Goal: Task Accomplishment & Management: Complete application form

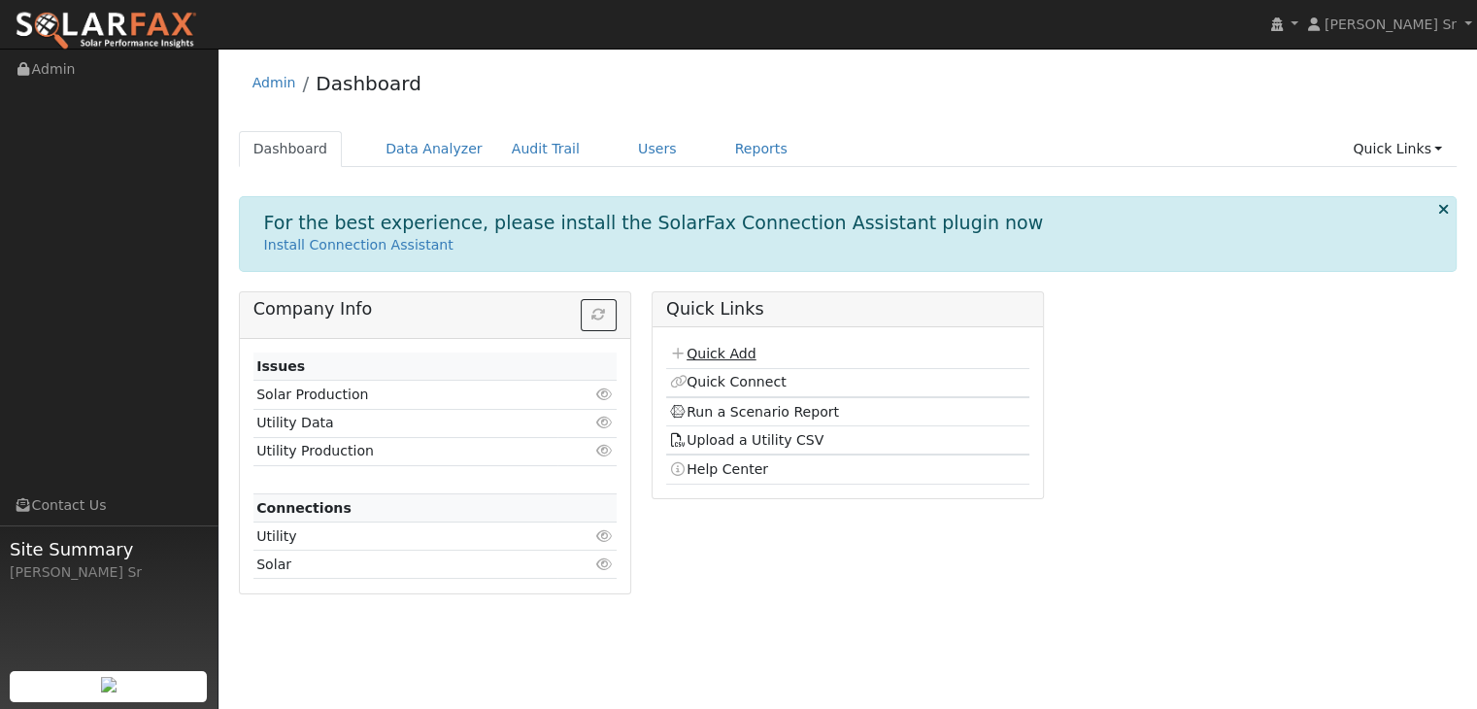
click at [716, 354] on link "Quick Add" at bounding box center [712, 354] width 86 height 16
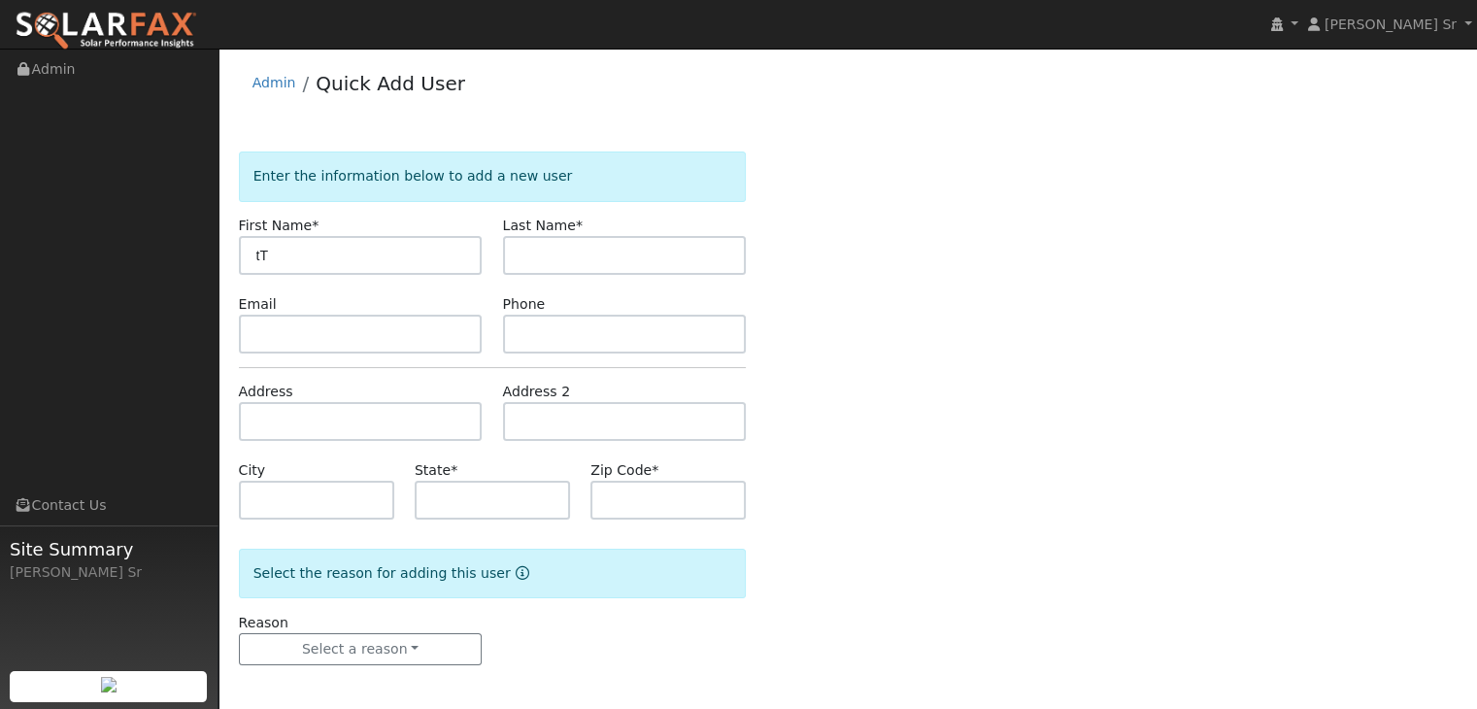
type input "t"
type input "Travis"
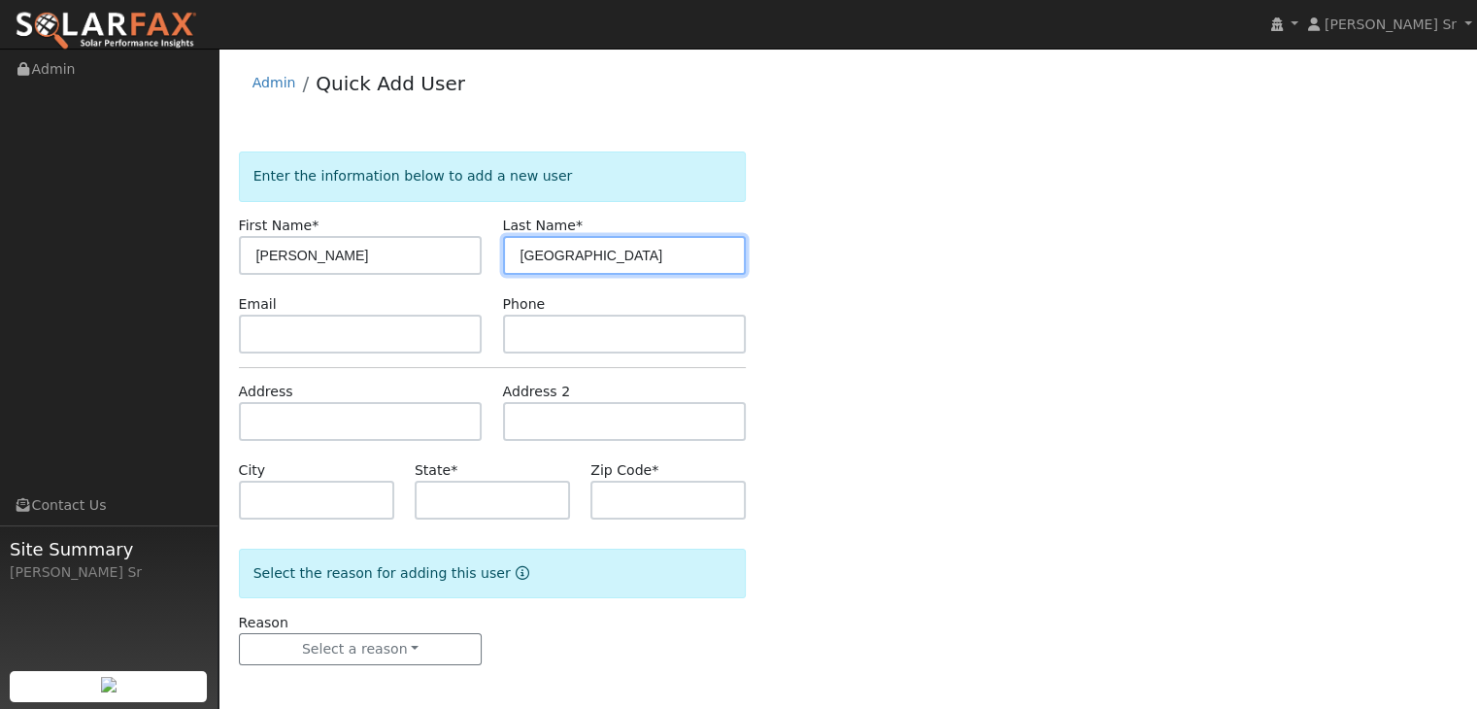
type input "Durham"
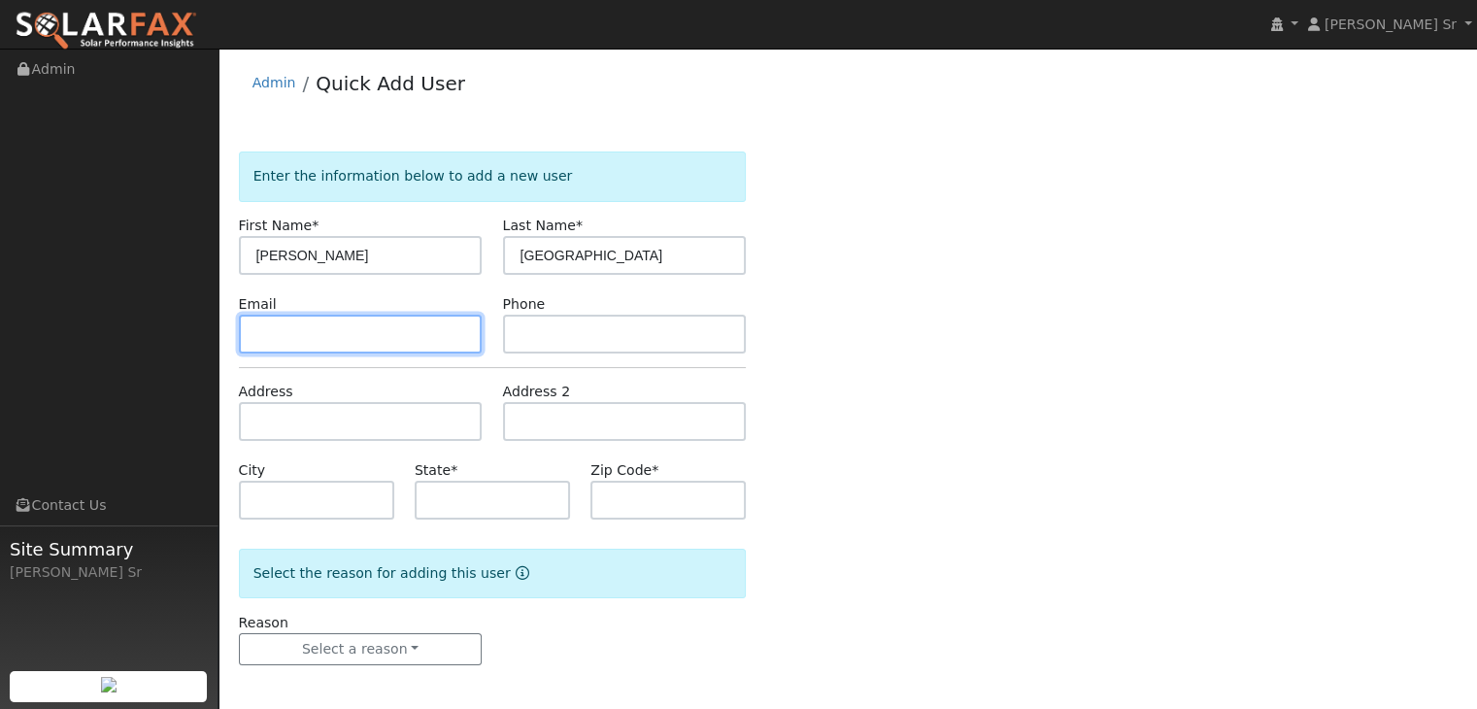
click at [324, 346] on input "text" at bounding box center [361, 334] width 244 height 39
type input "tdurham@pacificpurewatersystems.com"
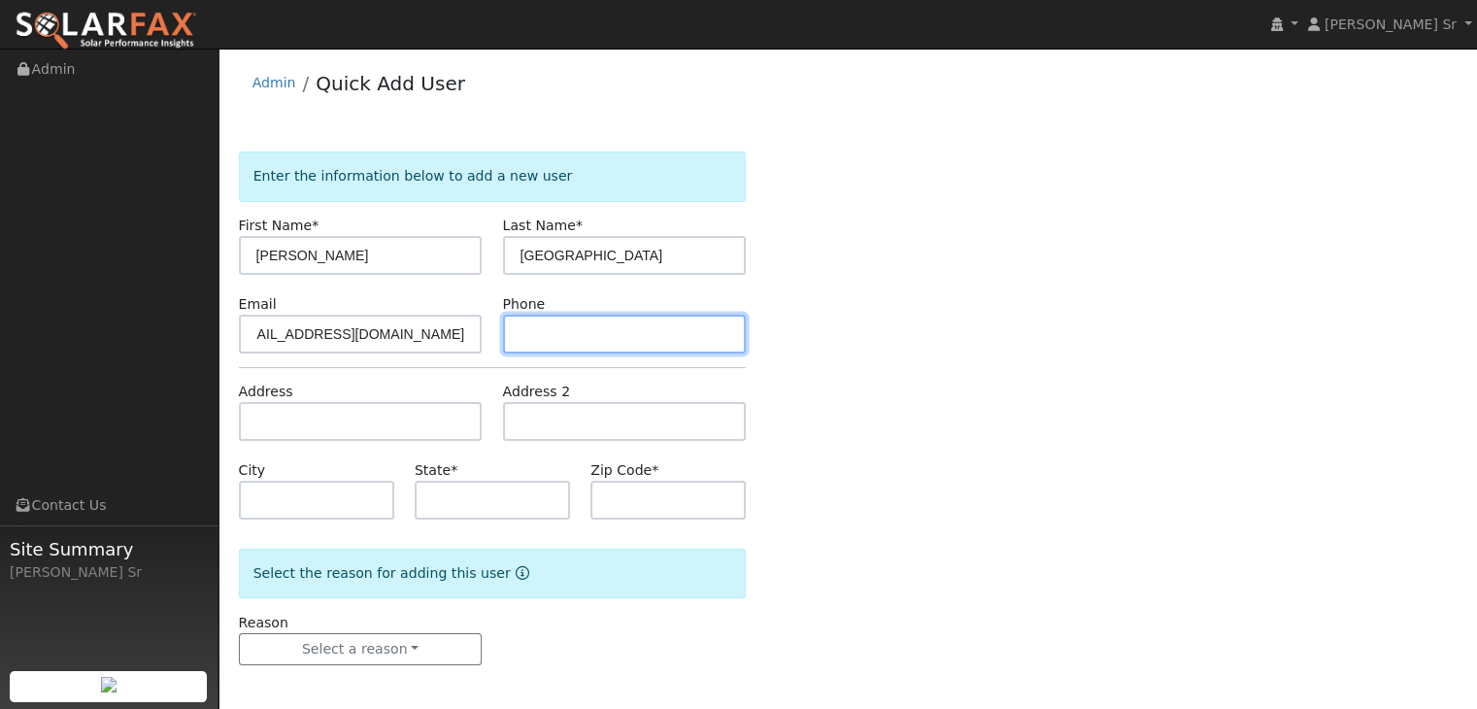
scroll to position [0, 0]
click at [537, 331] on input "2097120279" at bounding box center [625, 334] width 244 height 39
click at [540, 325] on input "2097120279" at bounding box center [625, 334] width 244 height 39
click at [572, 328] on input "209-7120279" at bounding box center [625, 334] width 244 height 39
type input "209-712-0279"
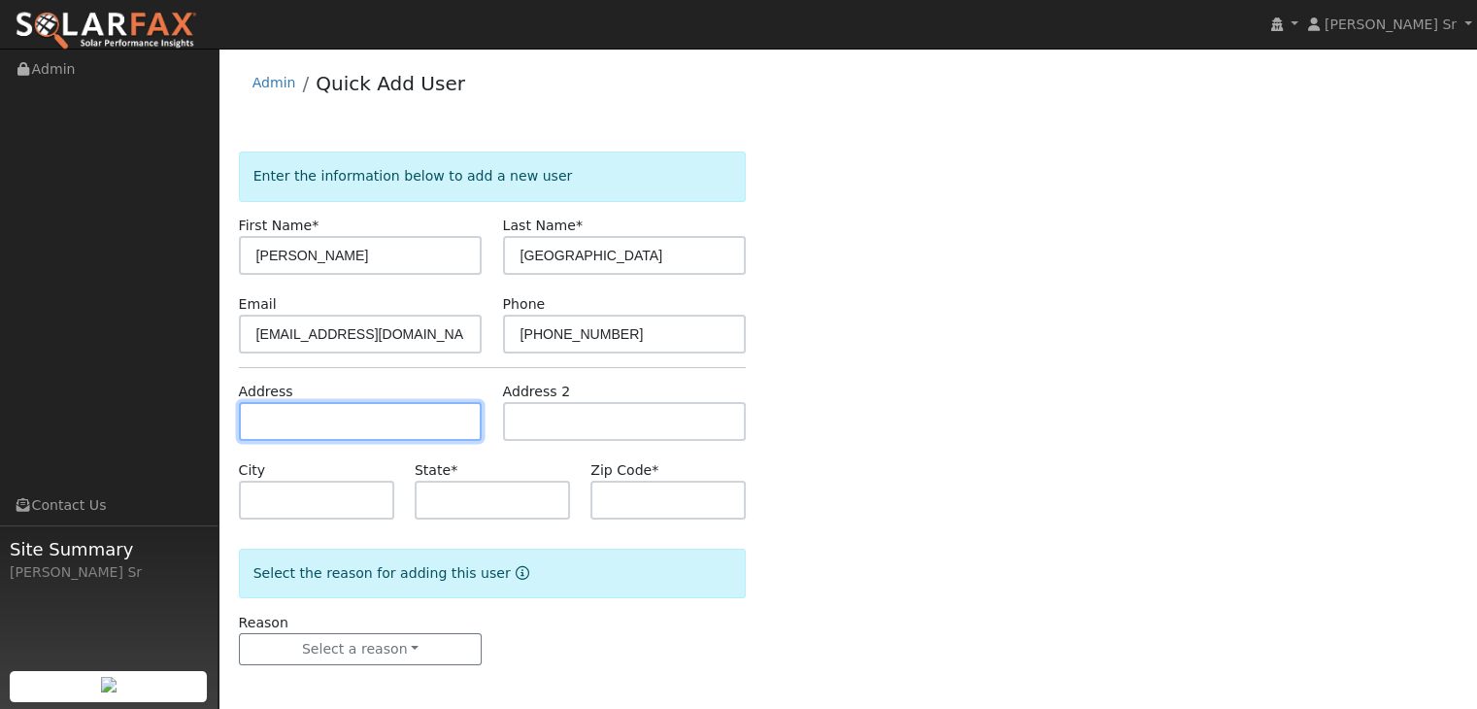
click at [330, 424] on input "text" at bounding box center [361, 421] width 244 height 39
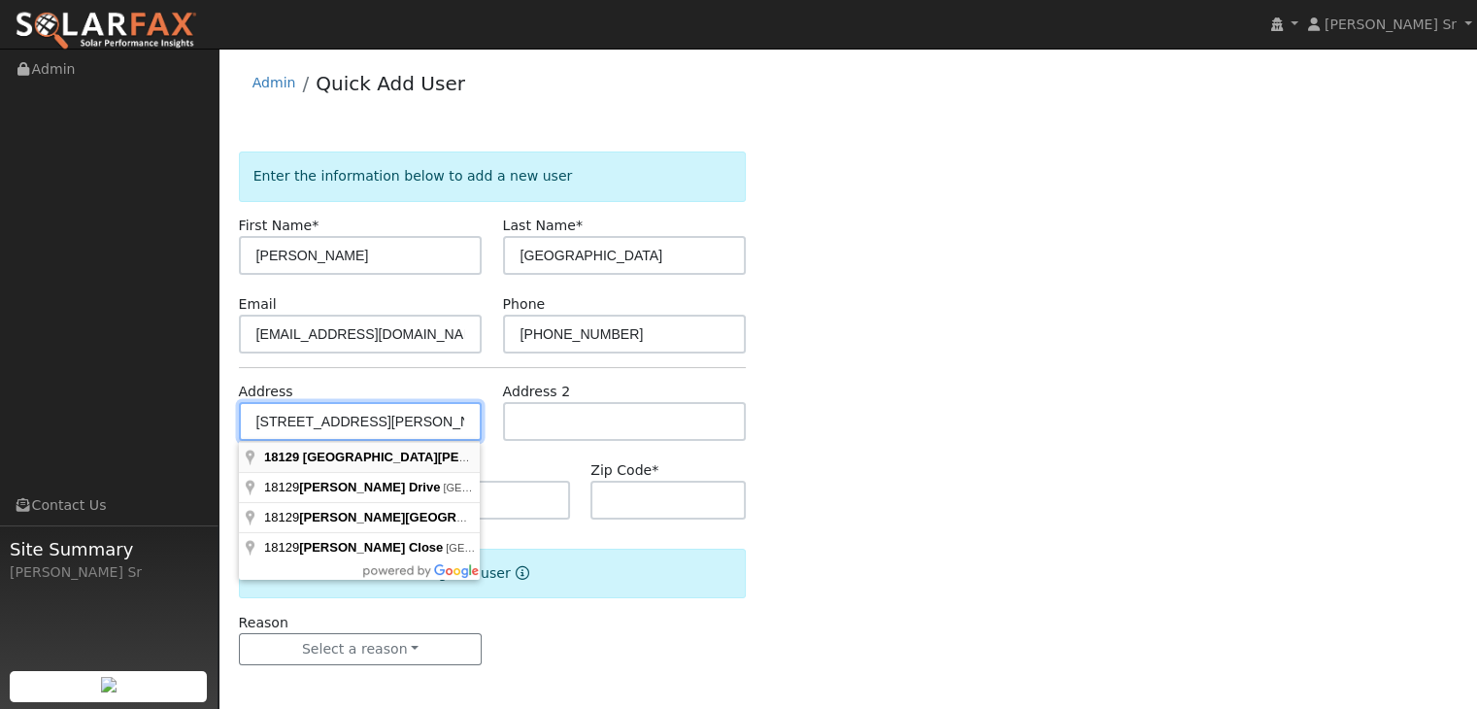
type input "18129 North Tretheway Road"
type input "Lockeford"
type input "CA"
type input "95237"
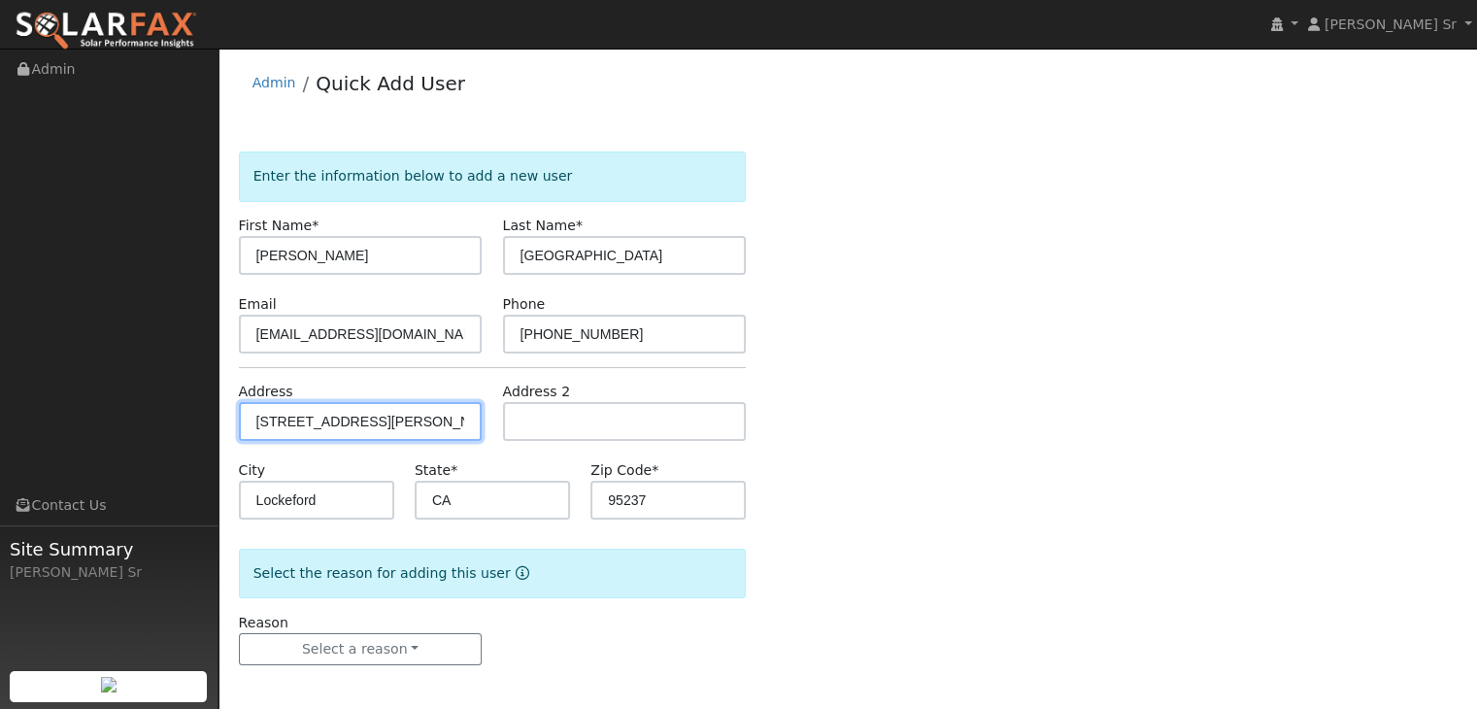
scroll to position [4, 0]
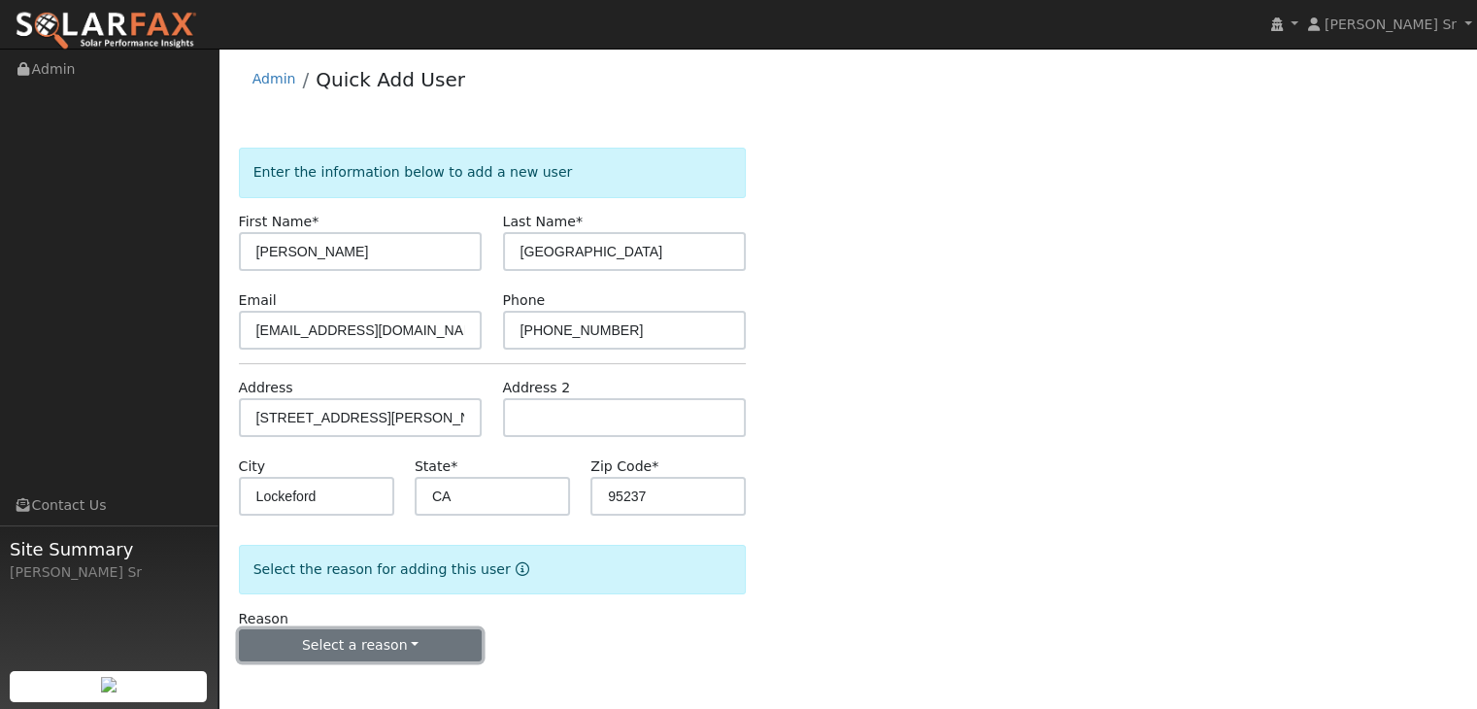
click at [280, 629] on button "Select a reason" at bounding box center [361, 645] width 244 height 33
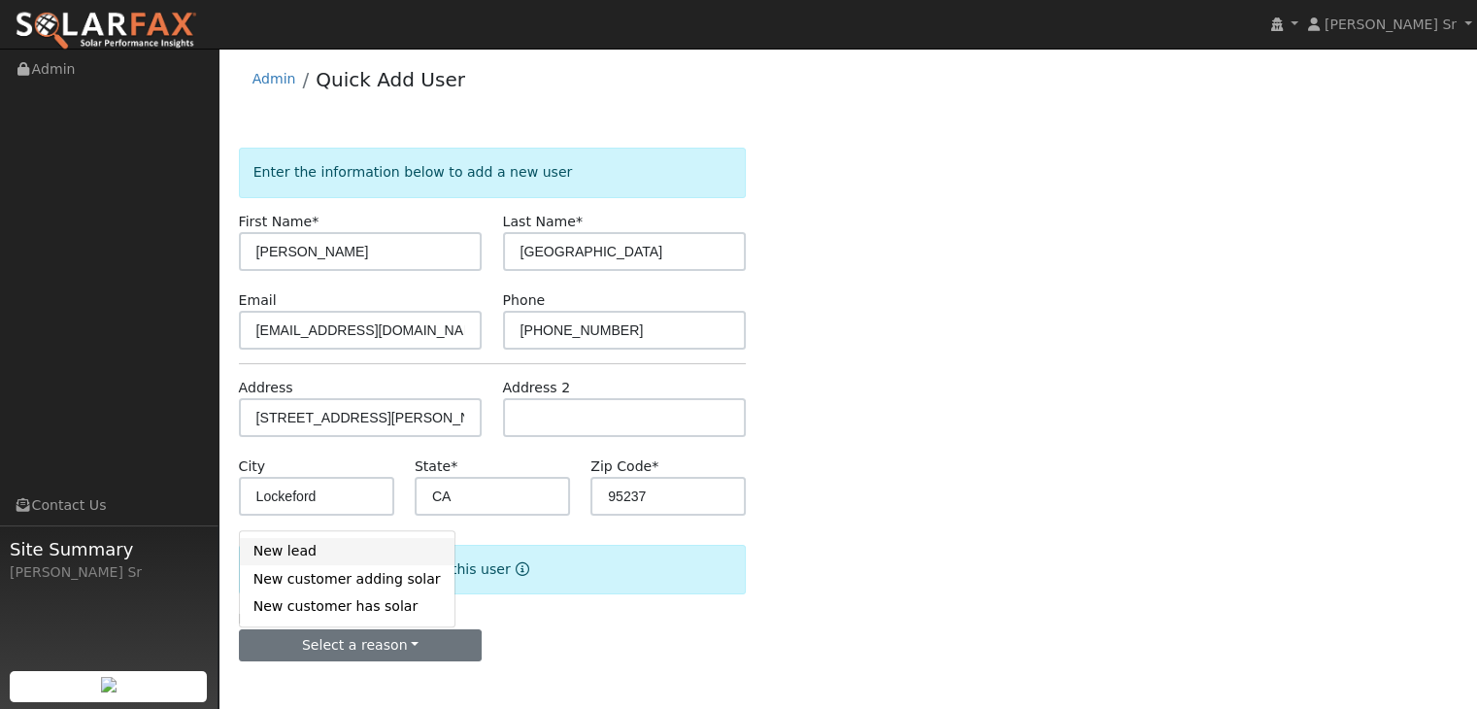
click at [321, 542] on link "New lead" at bounding box center [347, 551] width 215 height 27
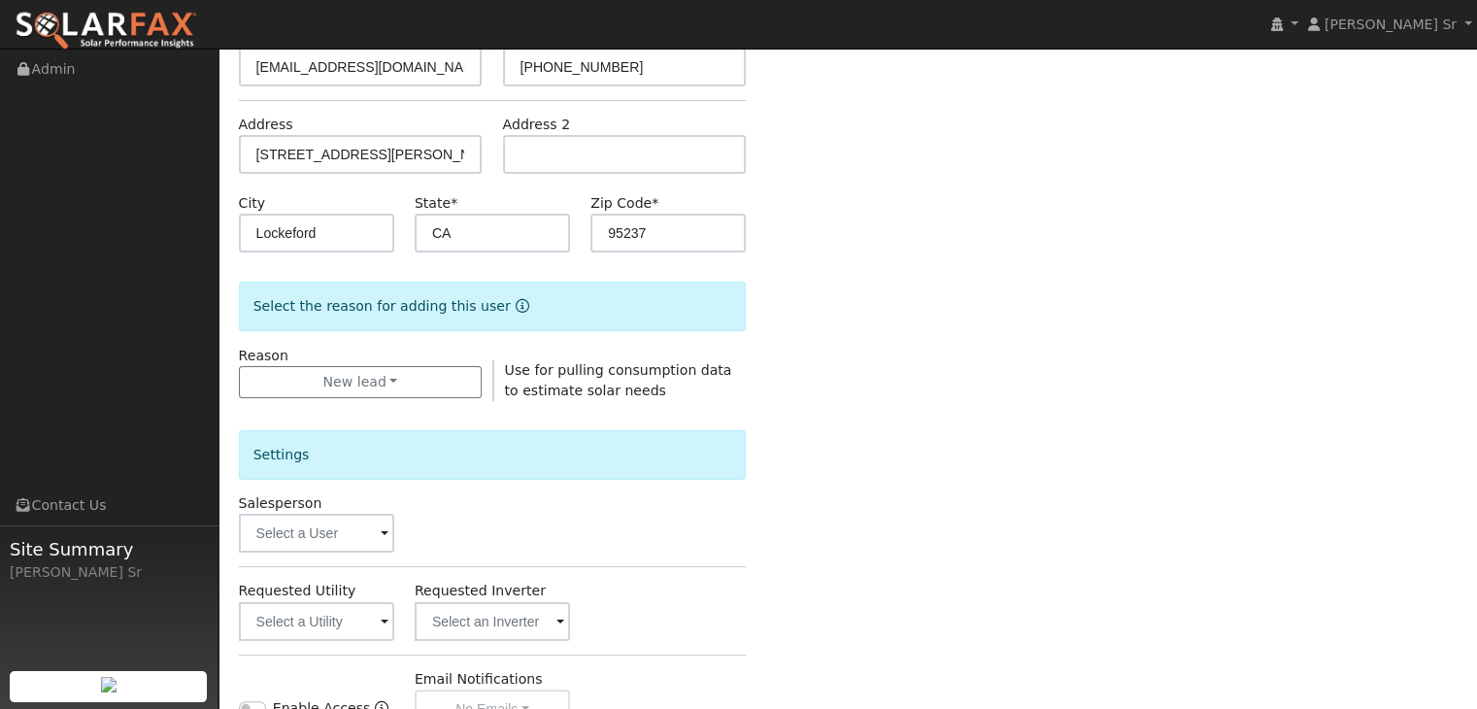
scroll to position [268, 0]
click at [284, 527] on input "text" at bounding box center [316, 532] width 155 height 39
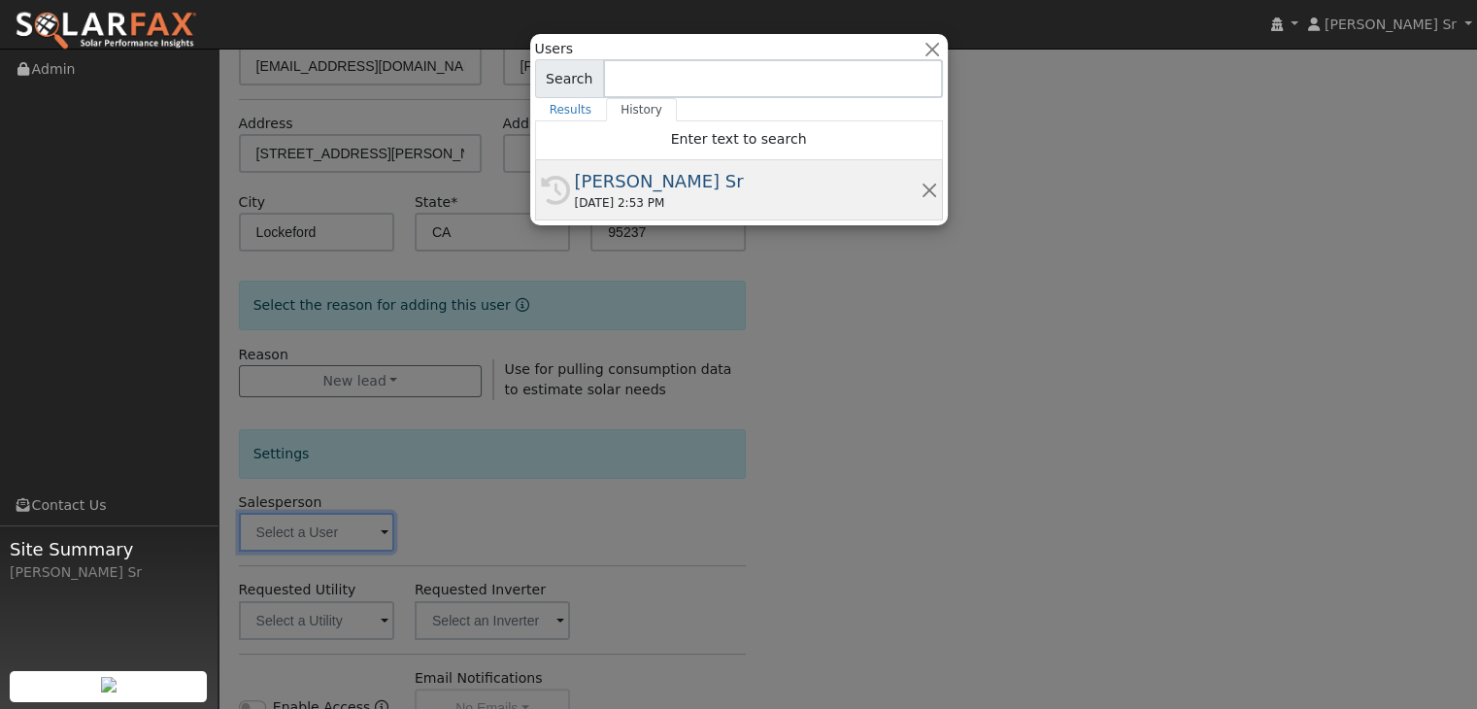
click at [726, 197] on div "08/22/2025 2:53 PM" at bounding box center [748, 202] width 346 height 17
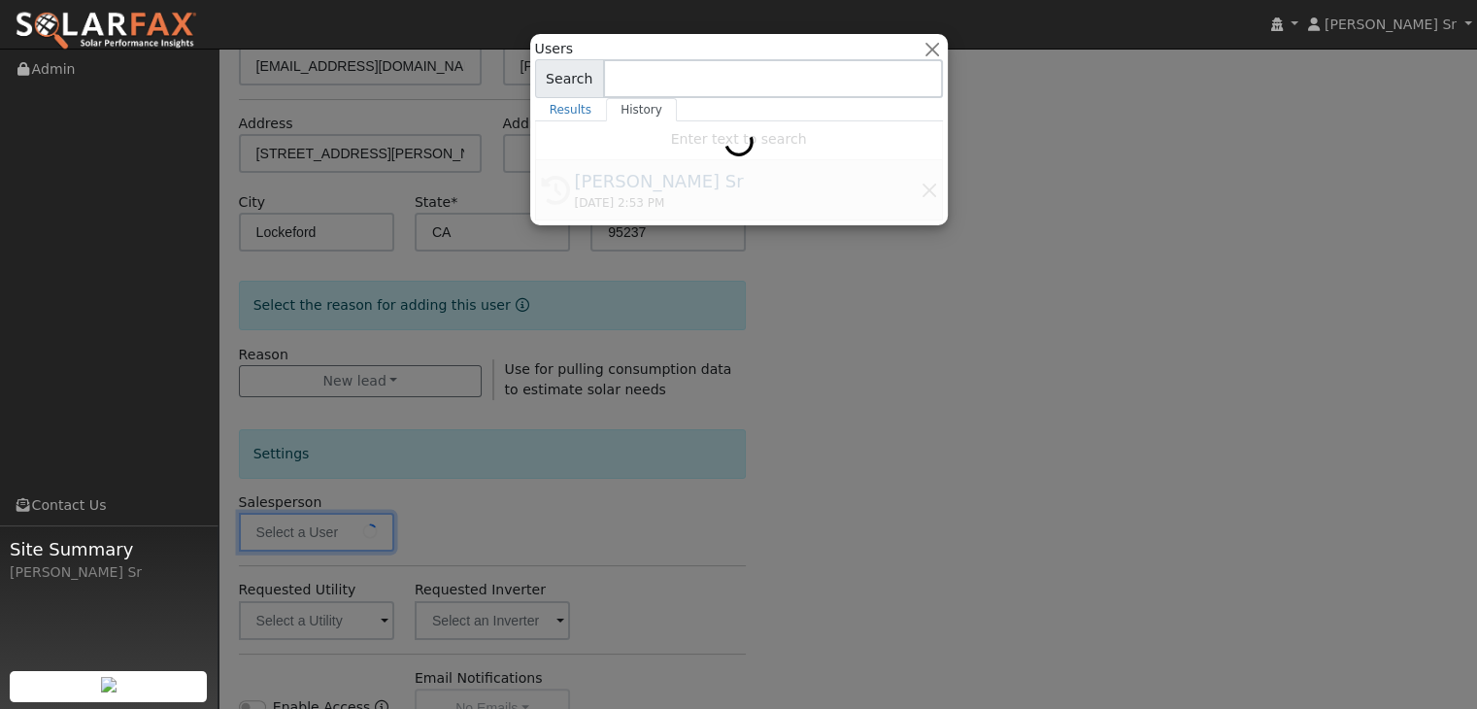
type input "[PERSON_NAME] Sr"
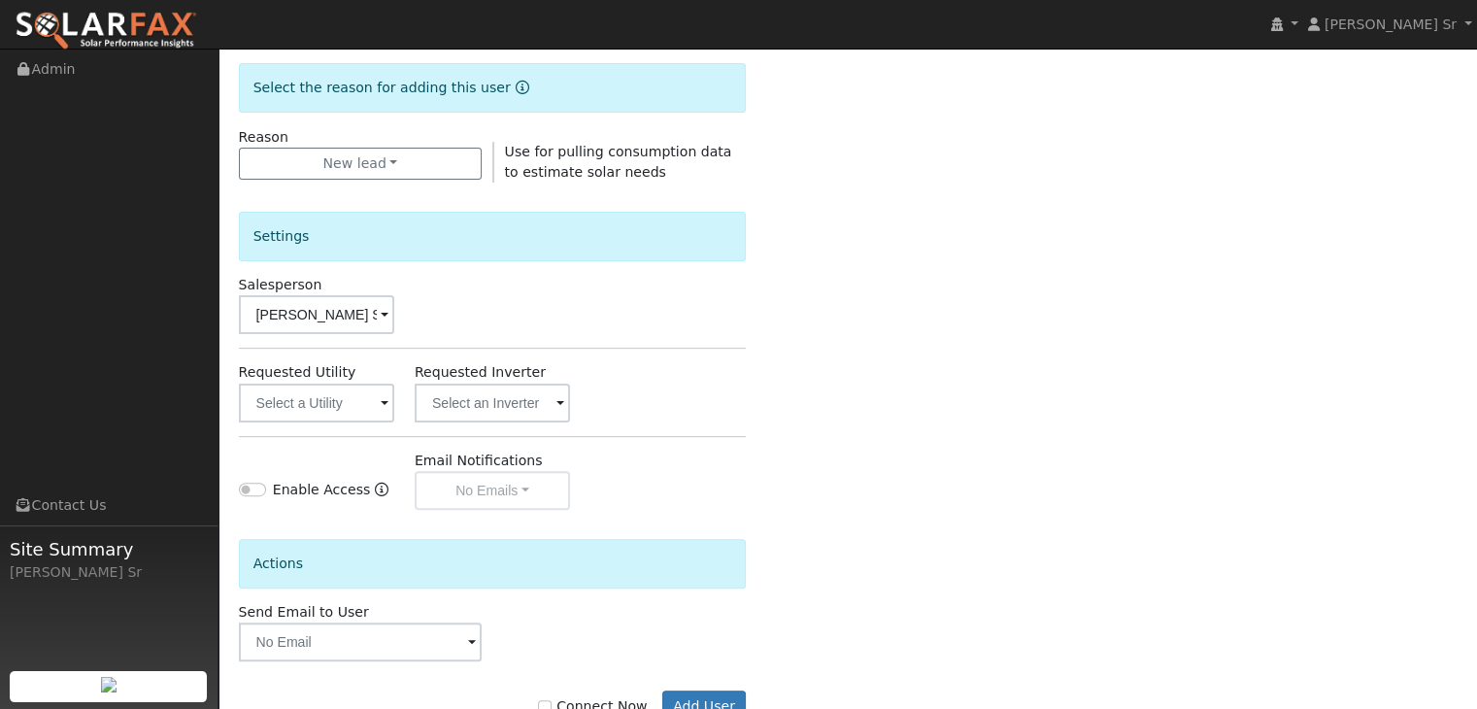
scroll to position [487, 0]
click at [272, 393] on input "text" at bounding box center [316, 401] width 155 height 39
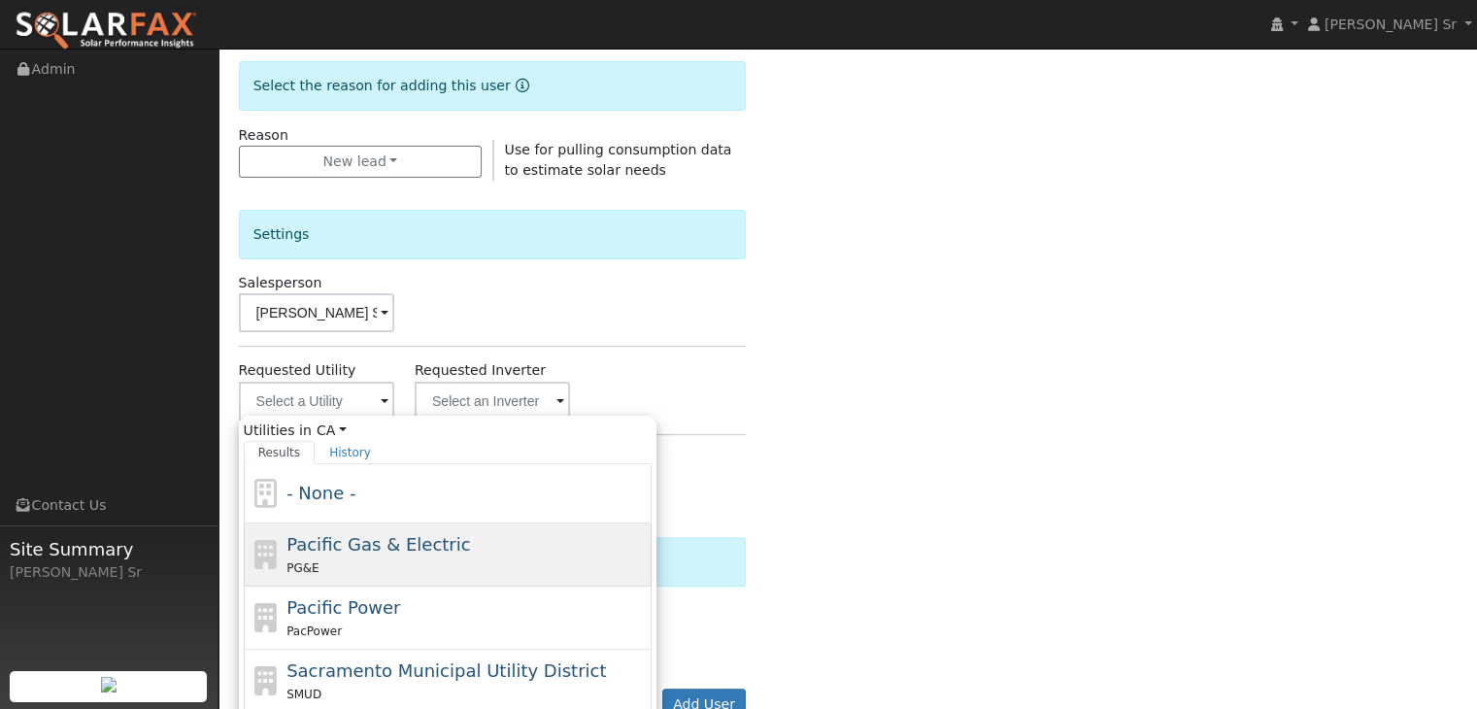
click at [253, 555] on icon at bounding box center [265, 554] width 33 height 29
type input "Pacific Gas & Electric"
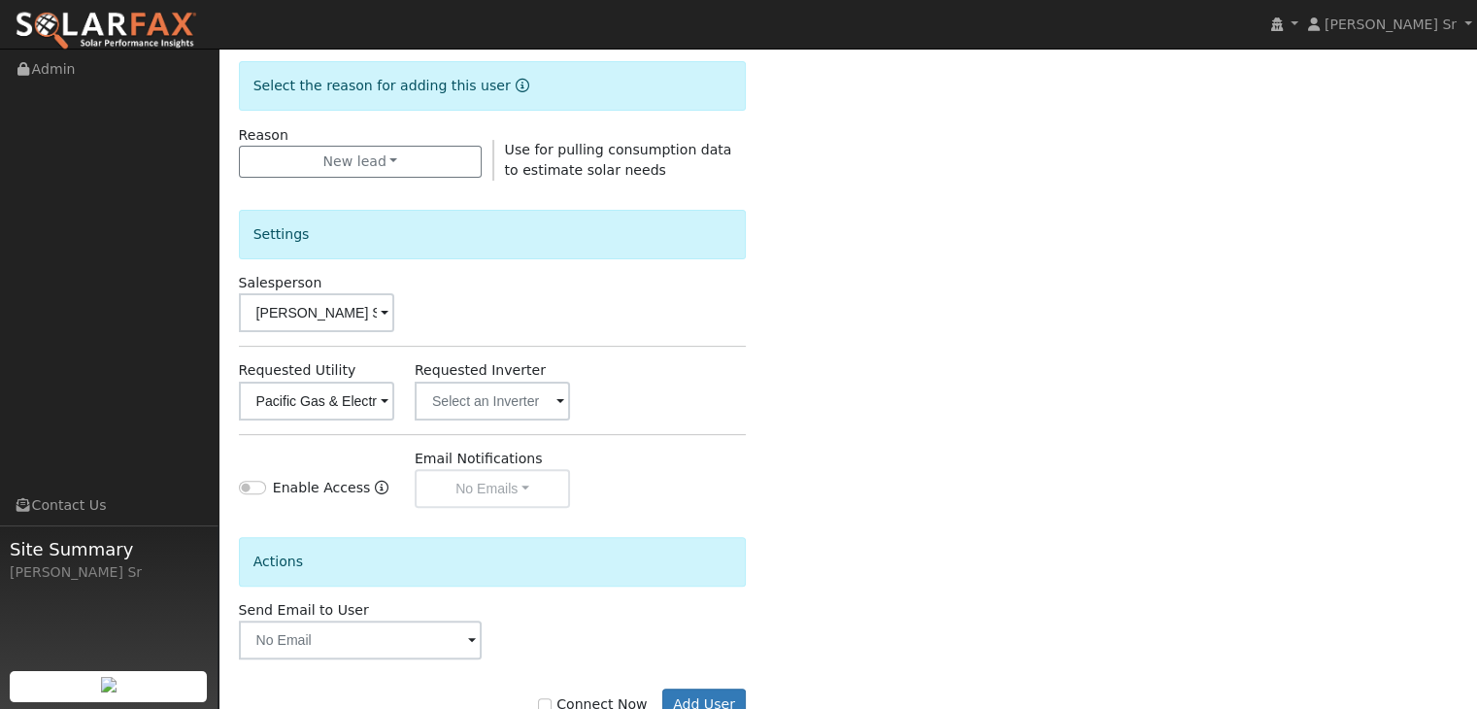
scroll to position [547, 0]
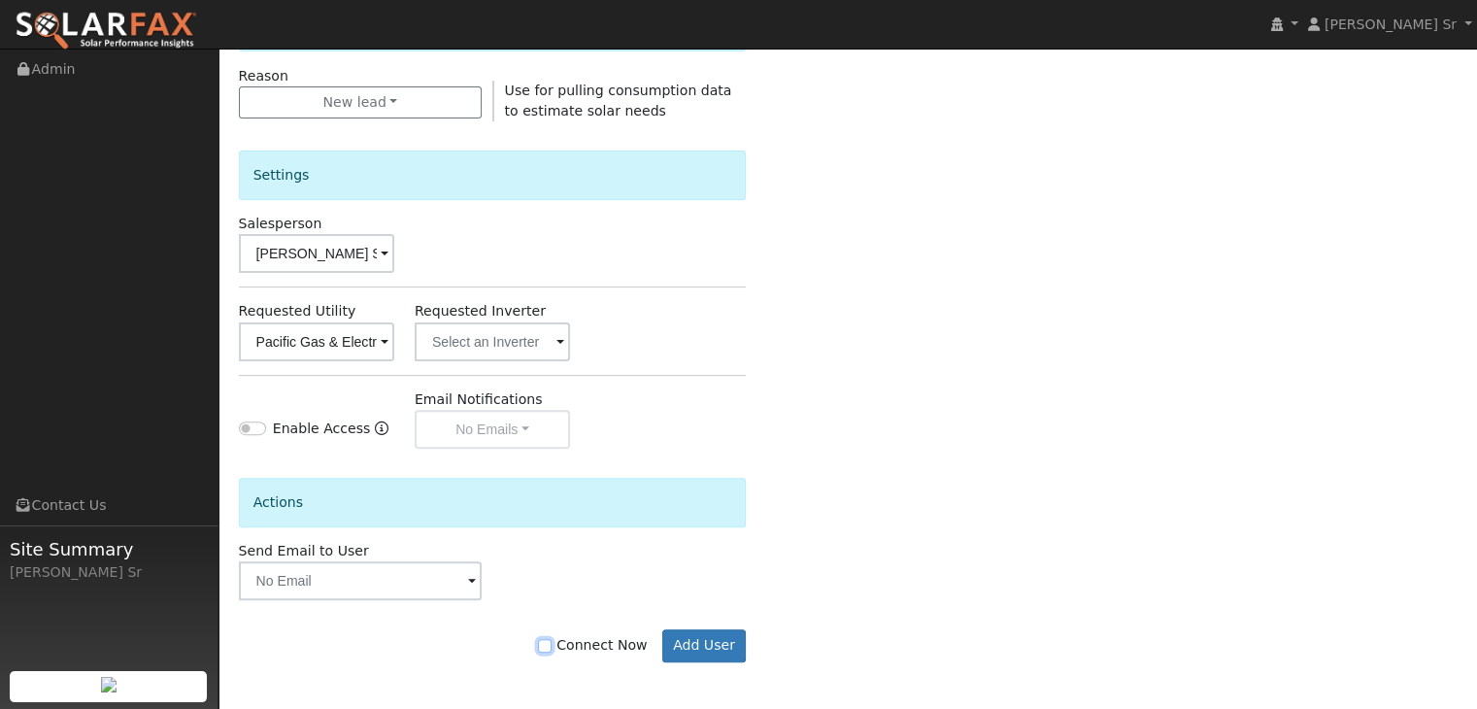
click at [551, 645] on input "Connect Now" at bounding box center [545, 646] width 14 height 14
checkbox input "true"
click at [447, 581] on input "text" at bounding box center [361, 580] width 244 height 39
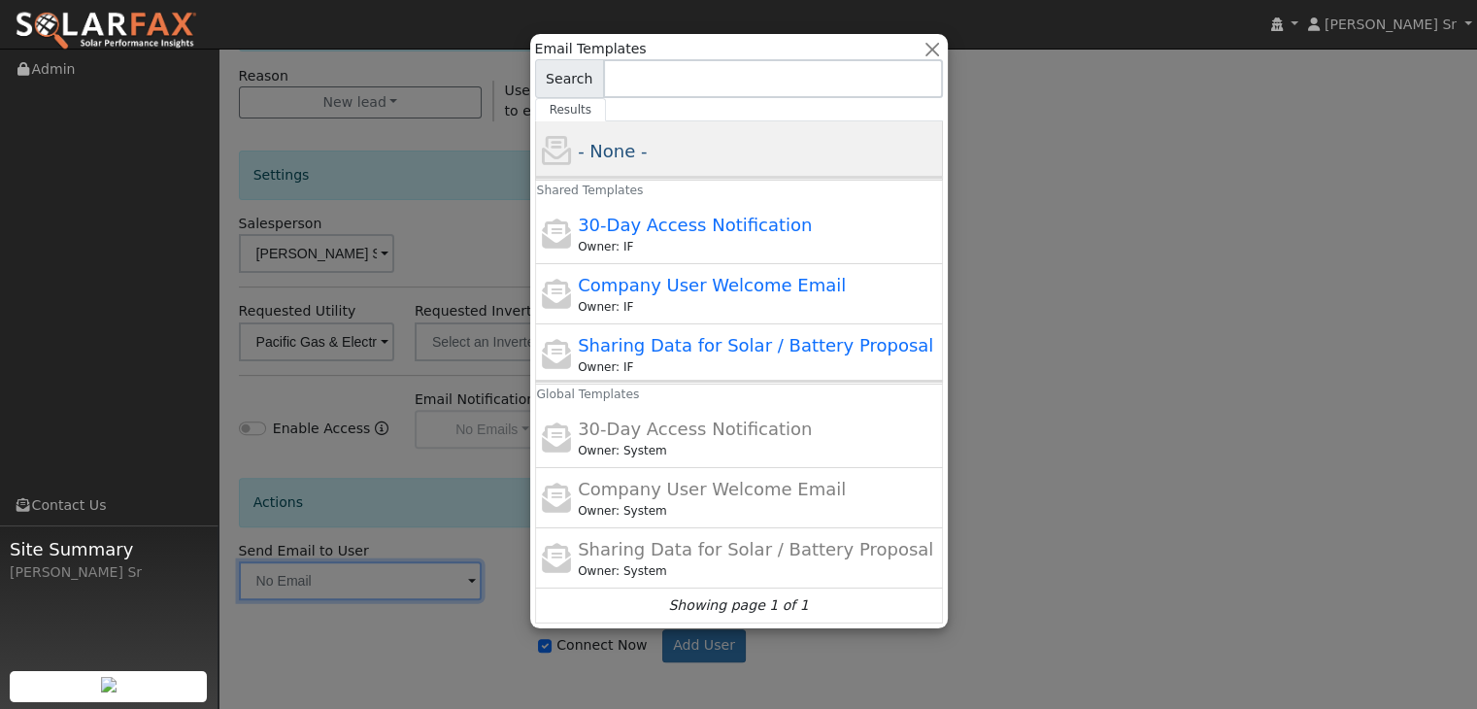
click at [581, 156] on span "- None -" at bounding box center [612, 151] width 69 height 20
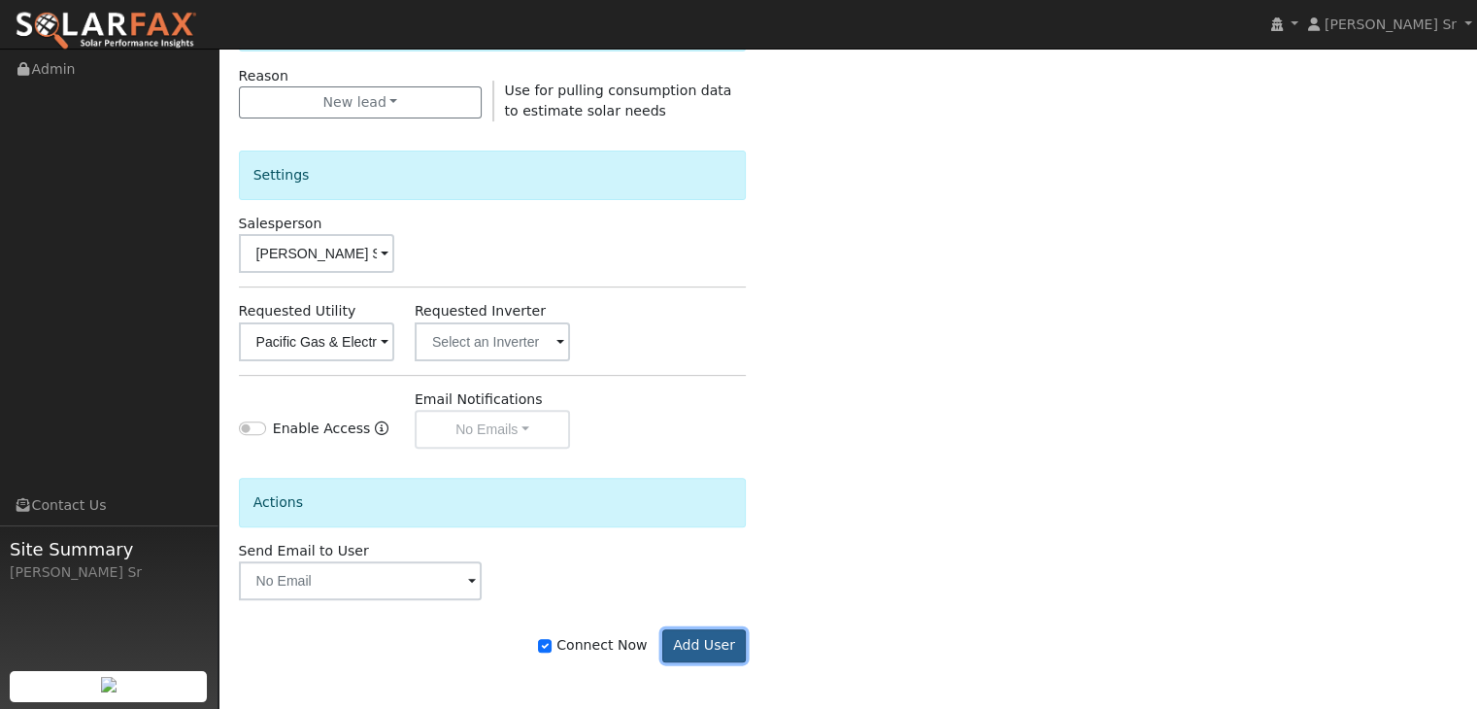
click at [714, 646] on button "Add User" at bounding box center [704, 645] width 84 height 33
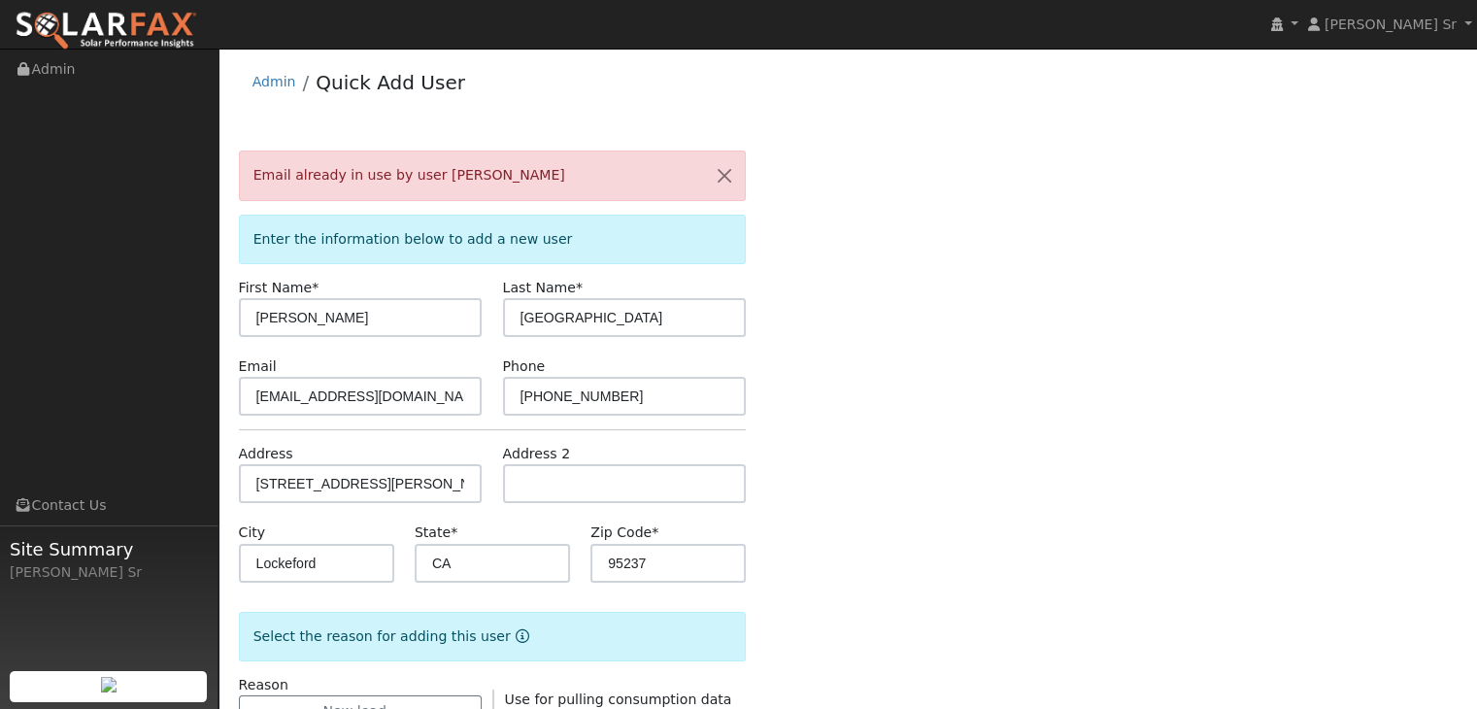
scroll to position [0, 0]
click at [467, 394] on input "[EMAIL_ADDRESS][DOMAIN_NAME]" at bounding box center [361, 397] width 244 height 39
type input "."
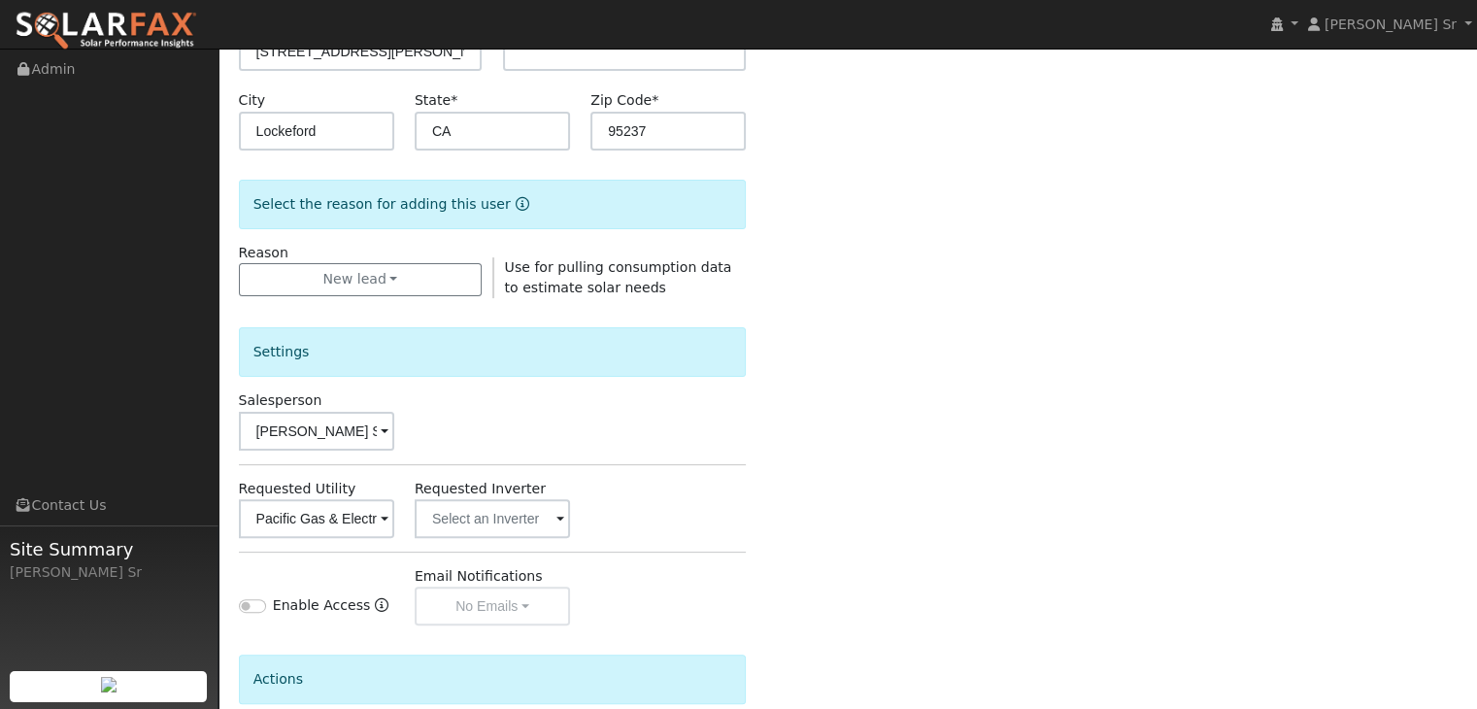
scroll to position [610, 0]
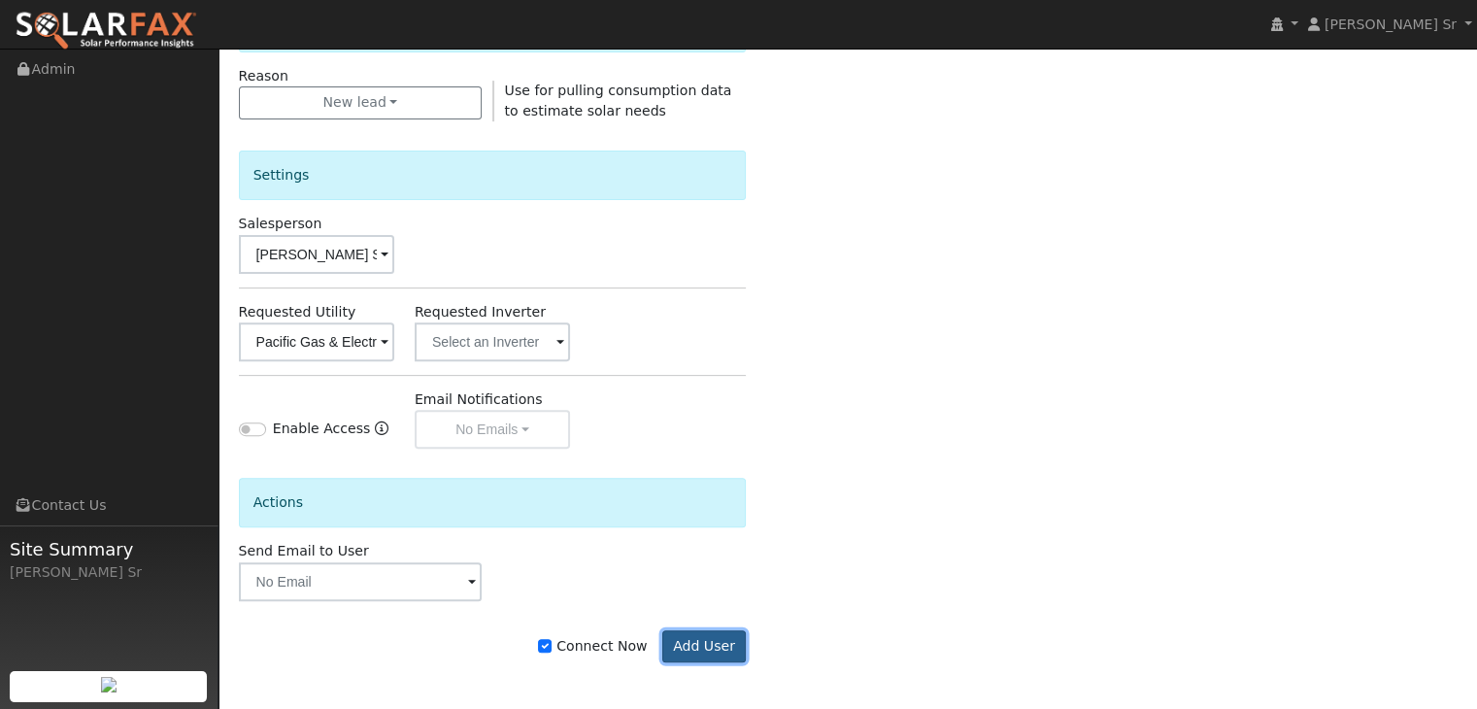
click at [730, 646] on button "Add User" at bounding box center [704, 646] width 84 height 33
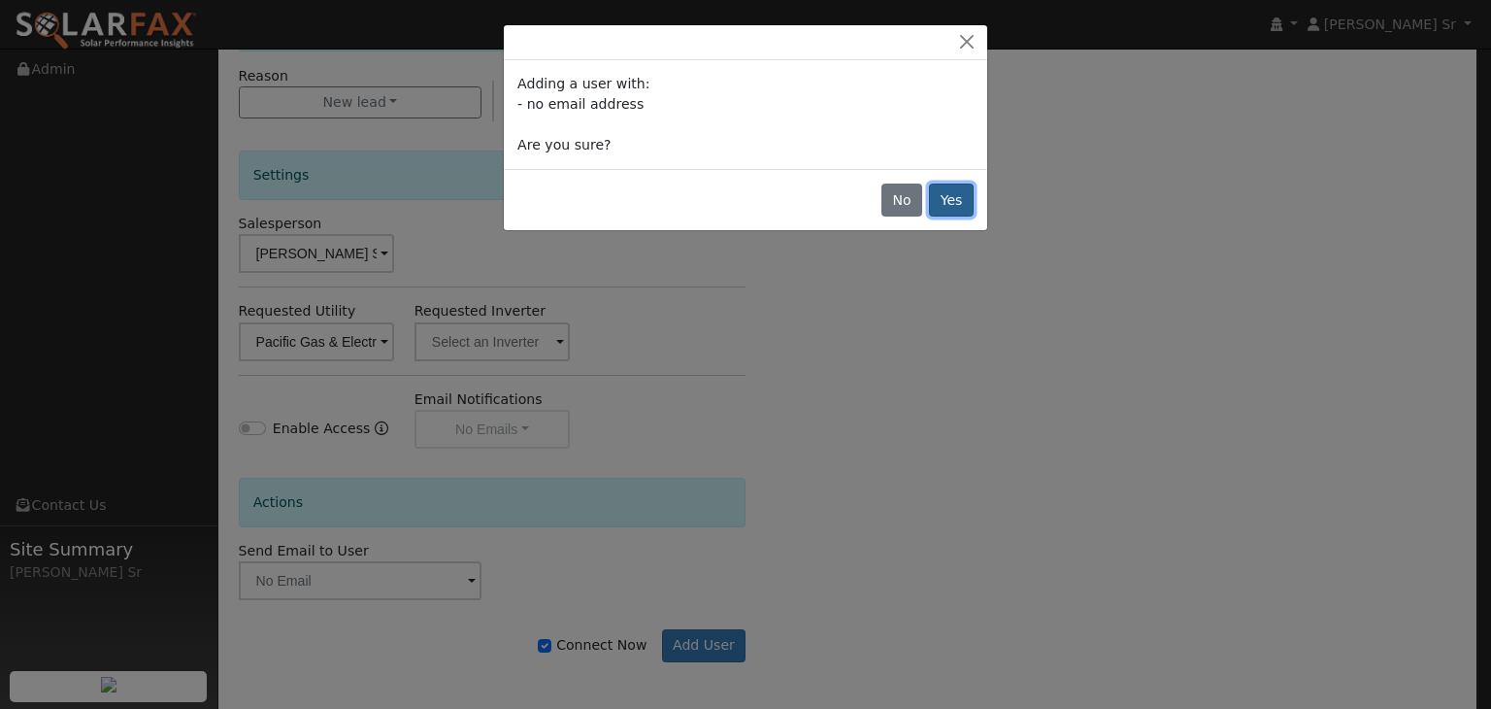
click at [947, 206] on button "Yes" at bounding box center [951, 199] width 45 height 33
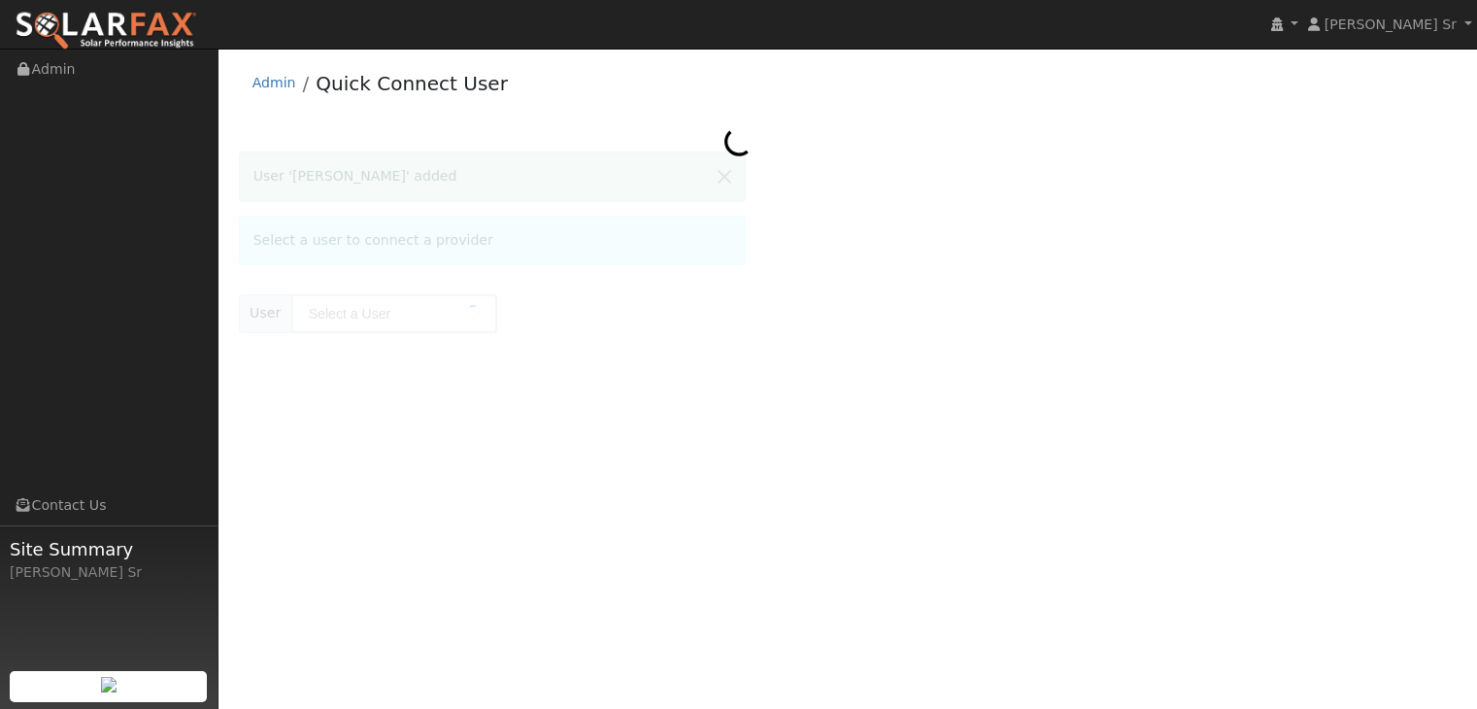
type input "[PERSON_NAME]"
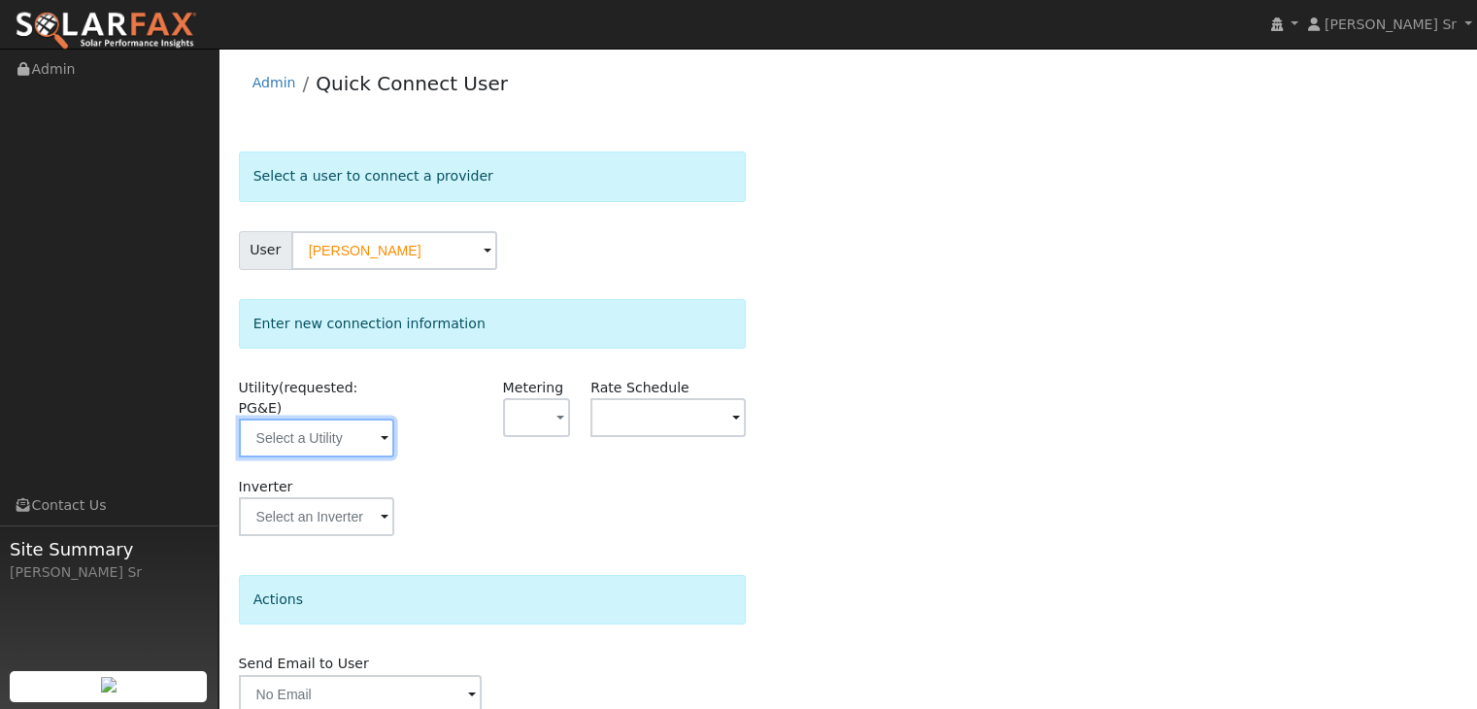
click at [323, 418] on input "text" at bounding box center [316, 437] width 155 height 39
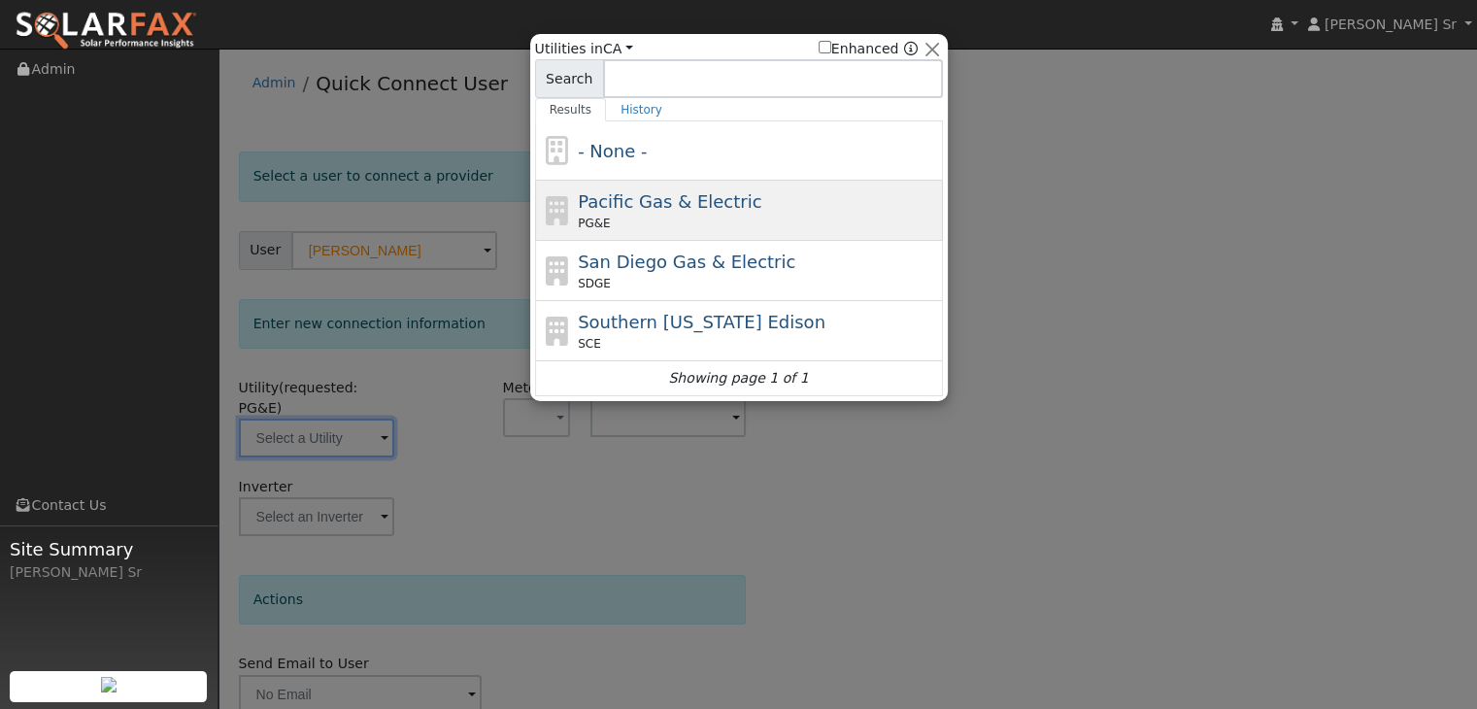
click at [638, 195] on span "Pacific Gas & Electric" at bounding box center [669, 201] width 183 height 20
type input "PG&E"
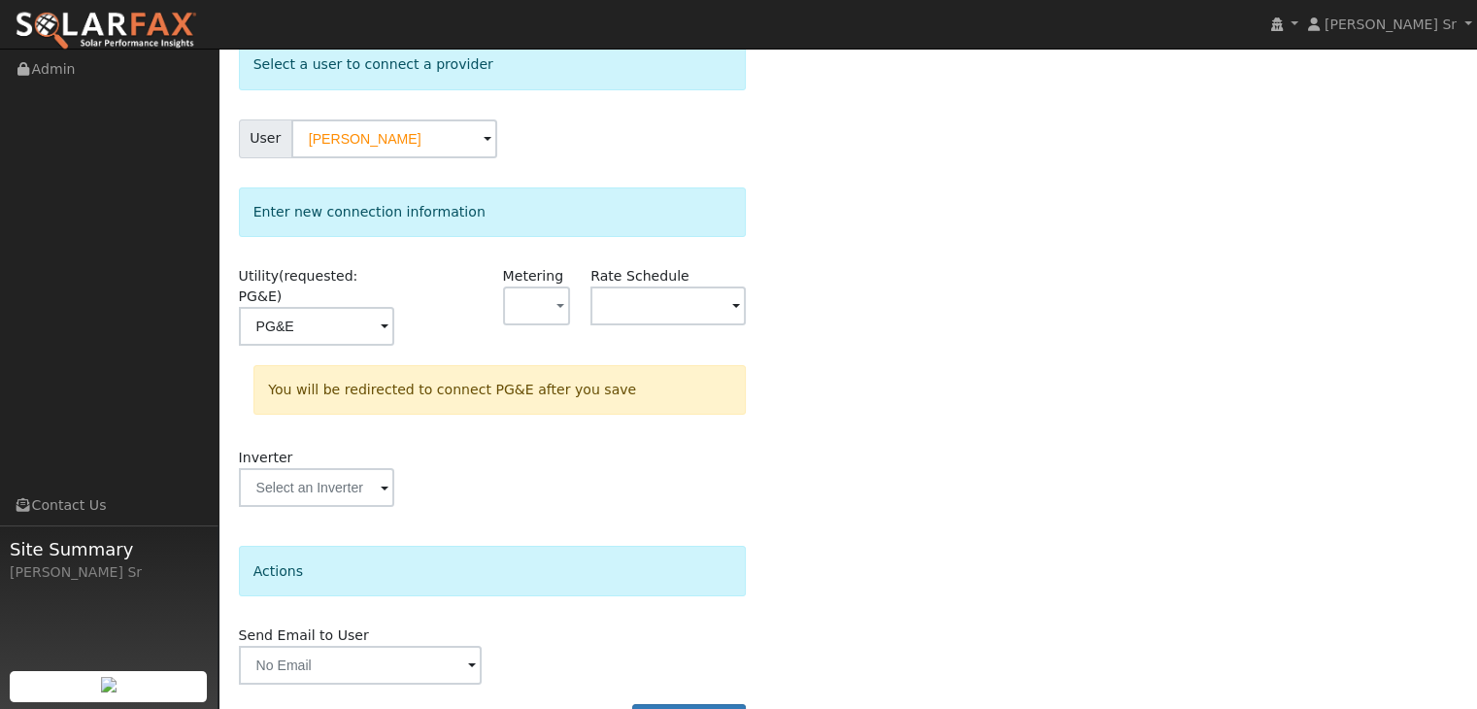
scroll to position [147, 0]
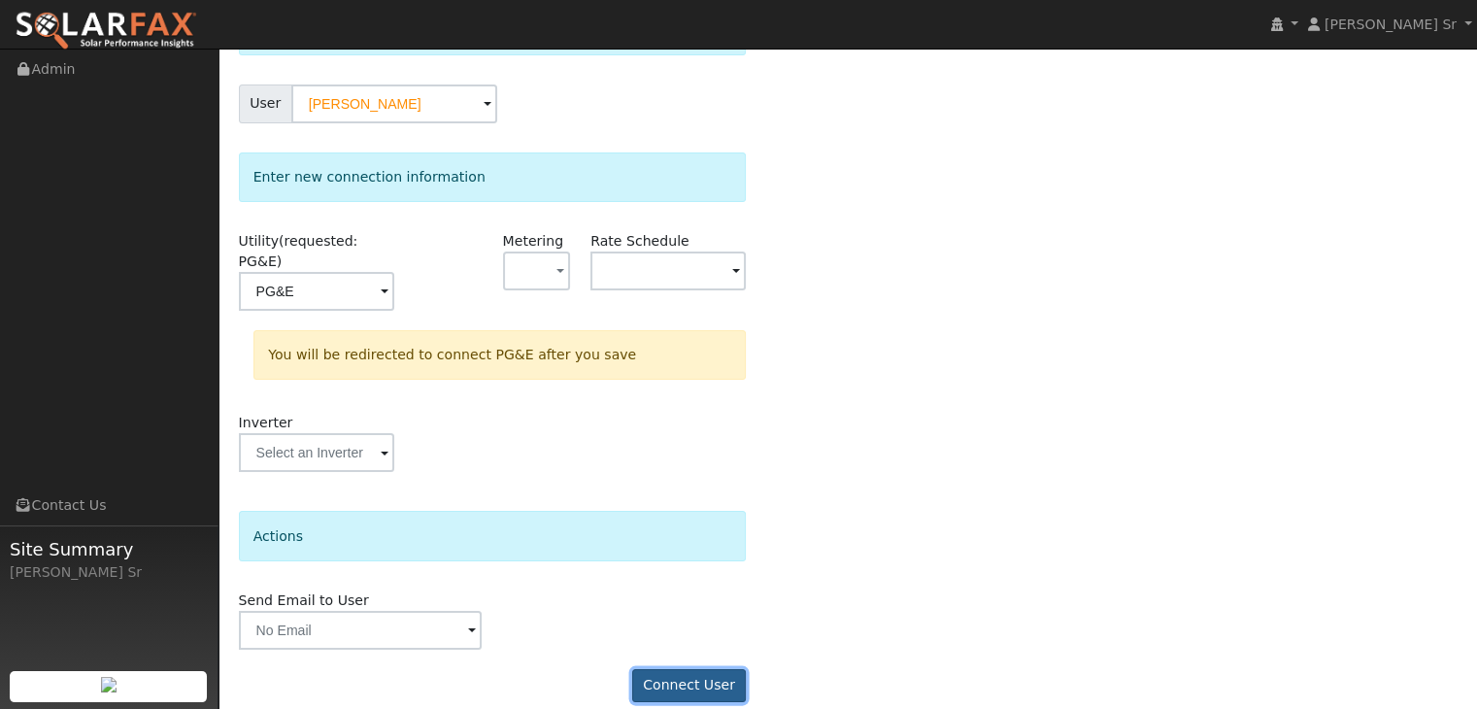
click at [680, 669] on button "Connect User" at bounding box center [689, 685] width 115 height 33
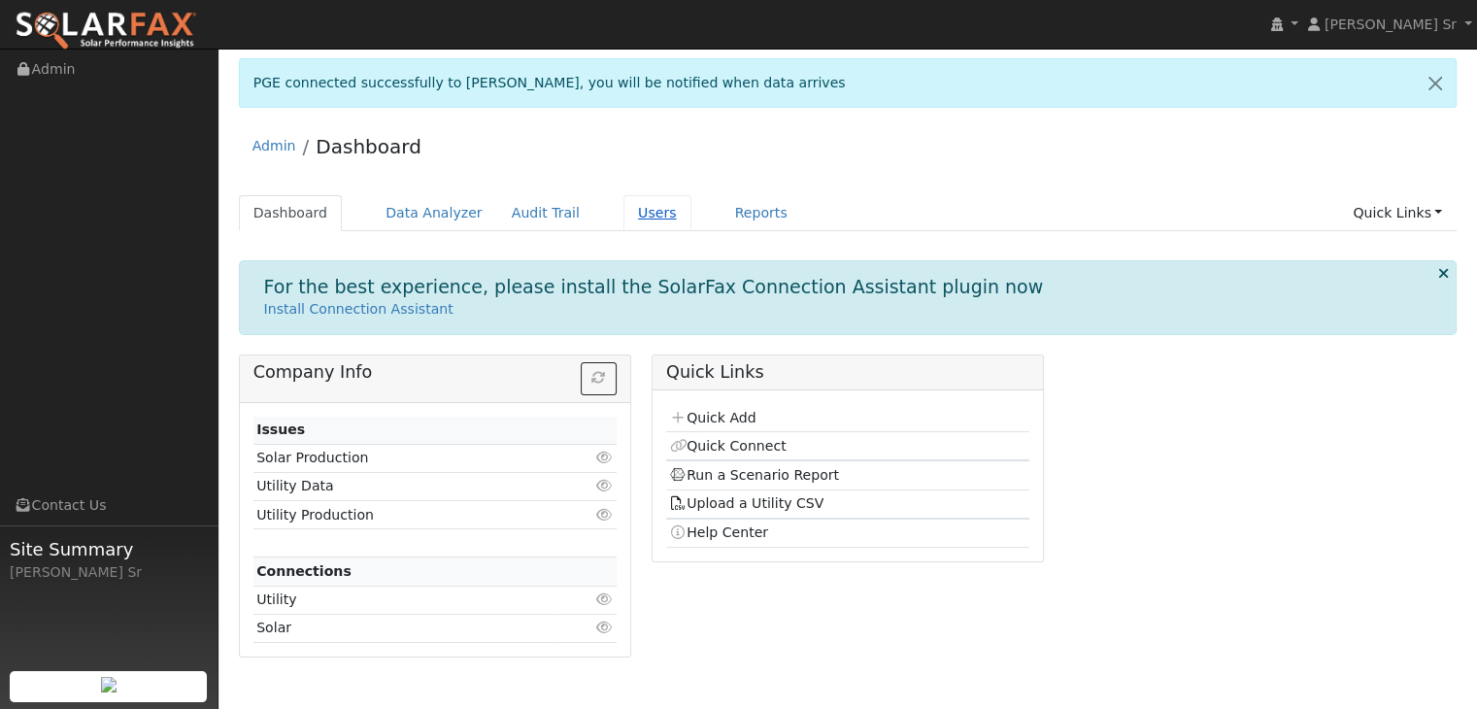
click at [623, 212] on link "Users" at bounding box center [657, 213] width 68 height 36
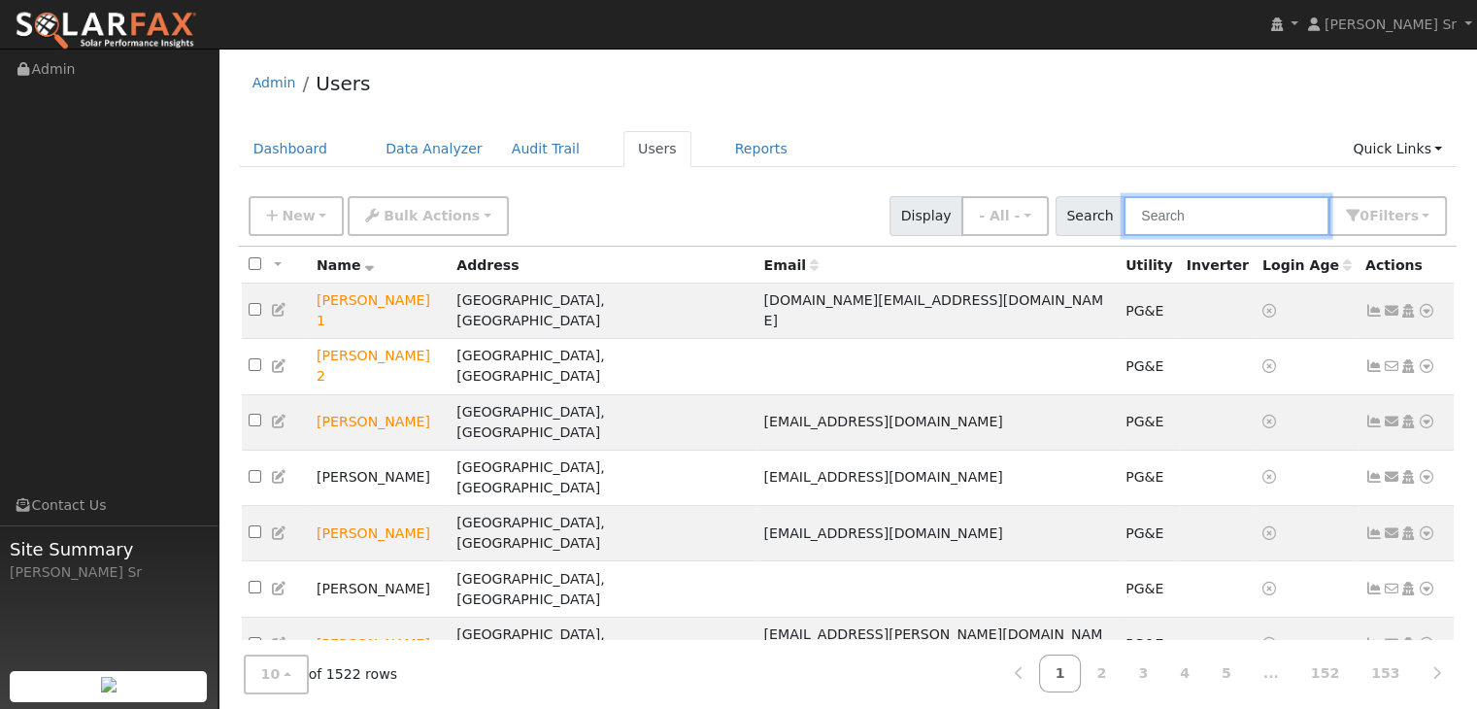
click at [1158, 230] on input "text" at bounding box center [1226, 216] width 206 height 40
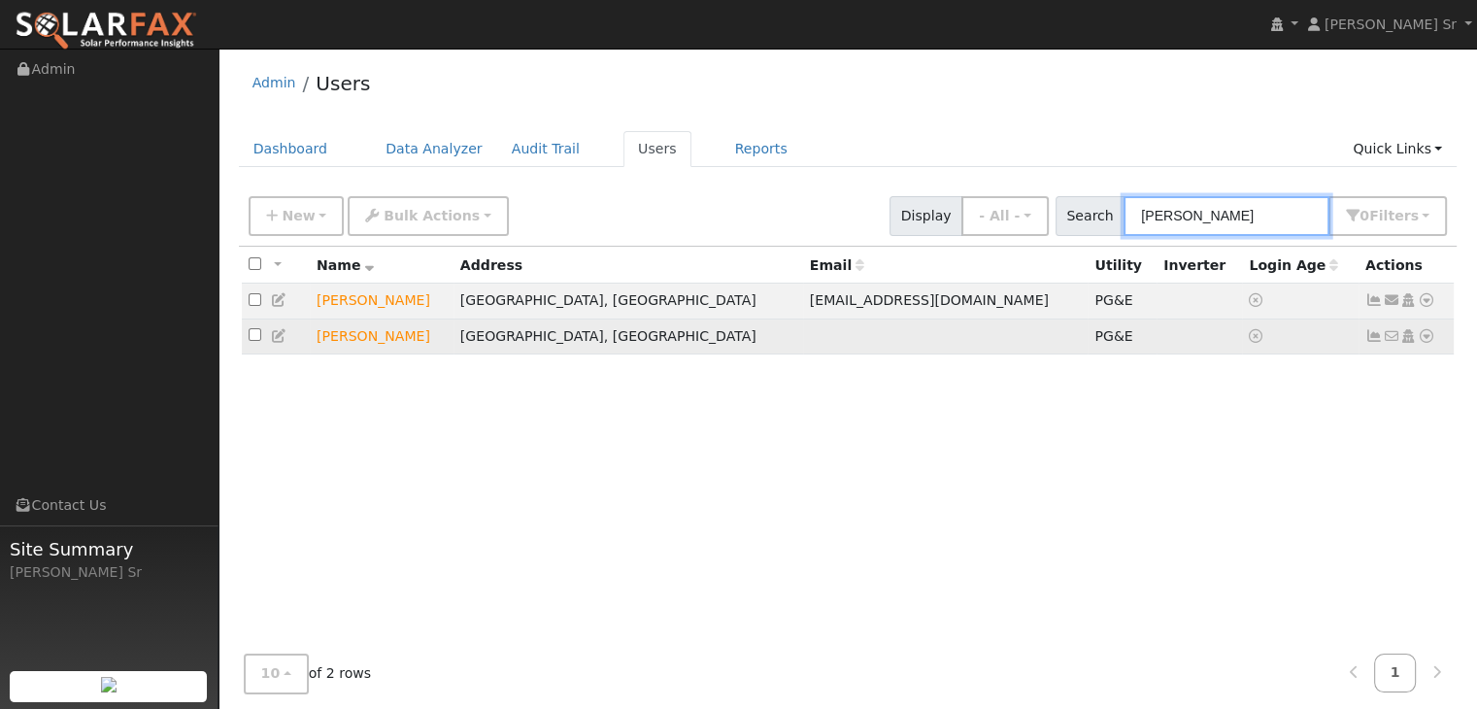
type input "[PERSON_NAME]"
click at [1425, 339] on icon at bounding box center [1425, 336] width 17 height 14
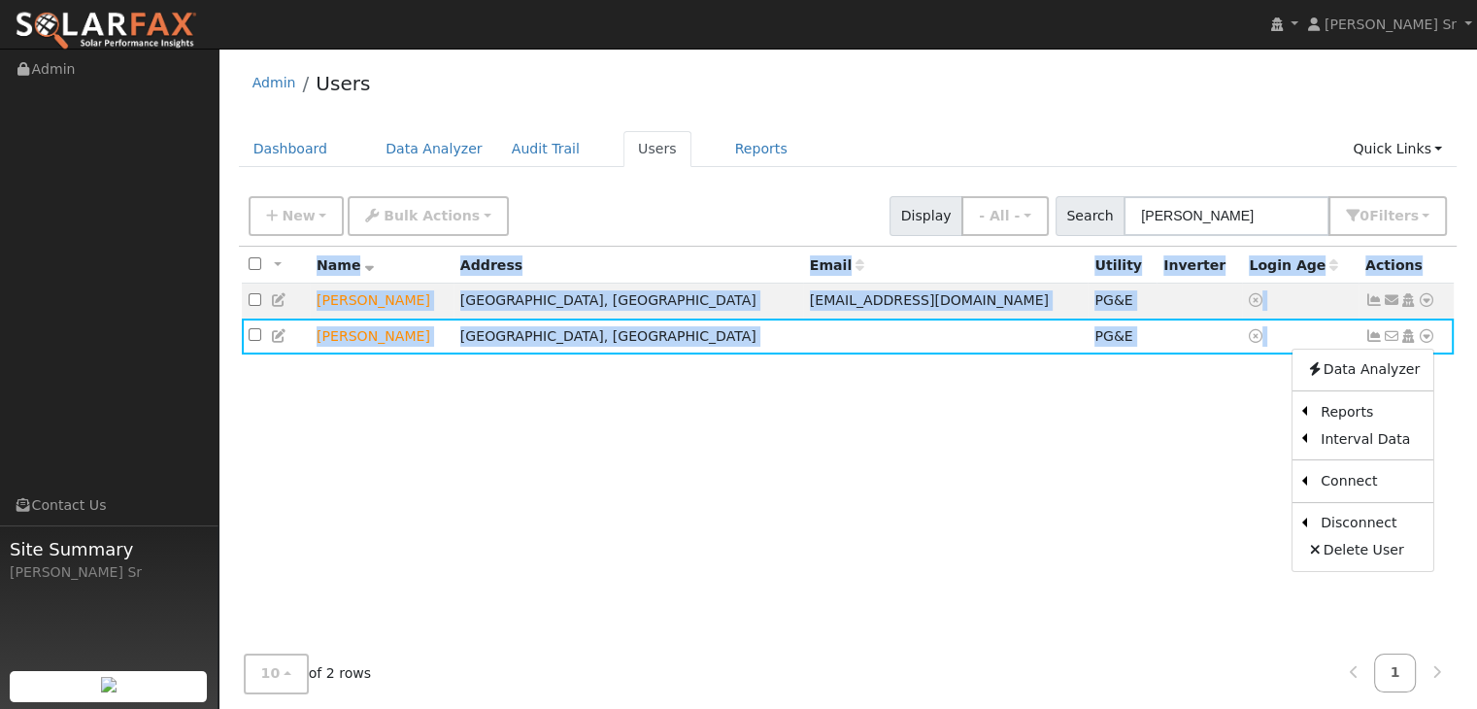
drag, startPoint x: 1425, startPoint y: 339, endPoint x: 1192, endPoint y: 460, distance: 262.7
click at [1192, 460] on div "All None All on page None on page Name Address Email Utility Inverter Login Age…" at bounding box center [848, 459] width 1218 height 425
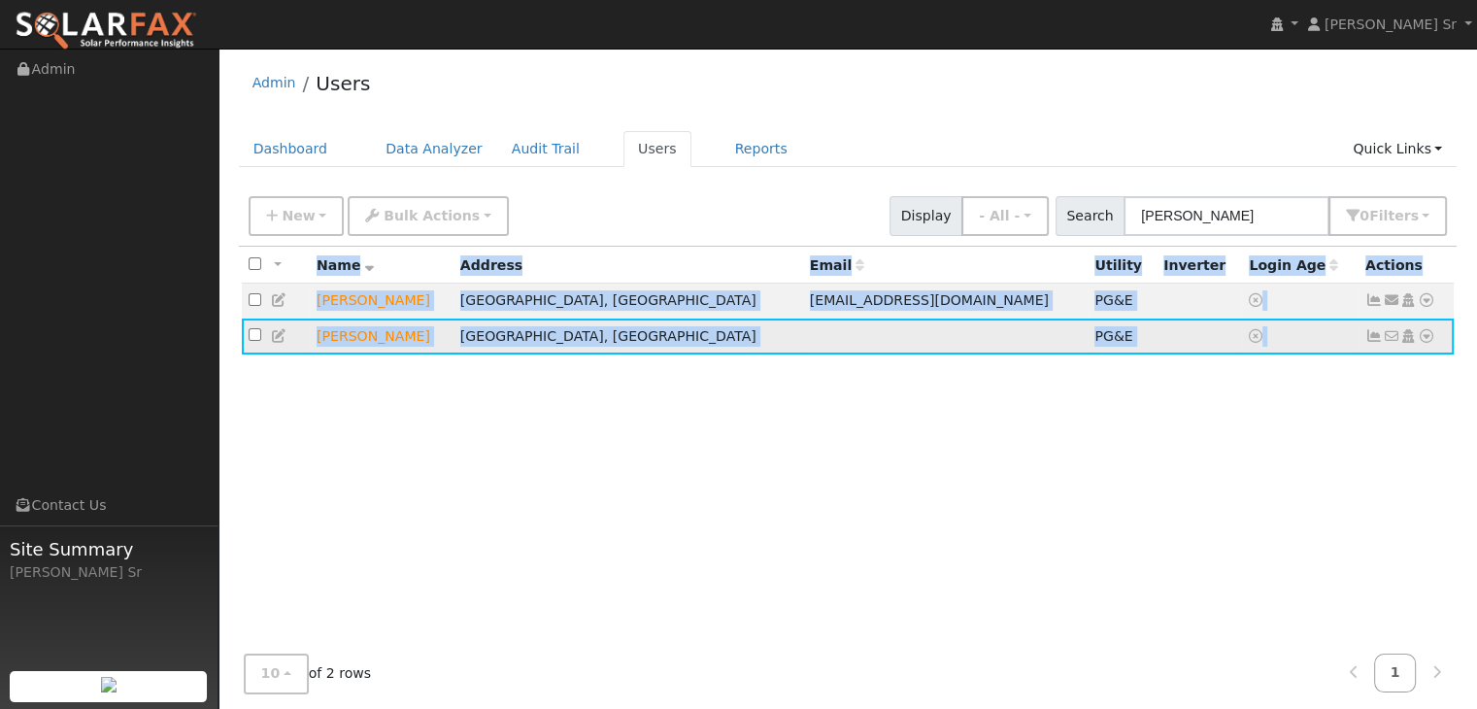
click at [1429, 336] on icon at bounding box center [1425, 336] width 17 height 14
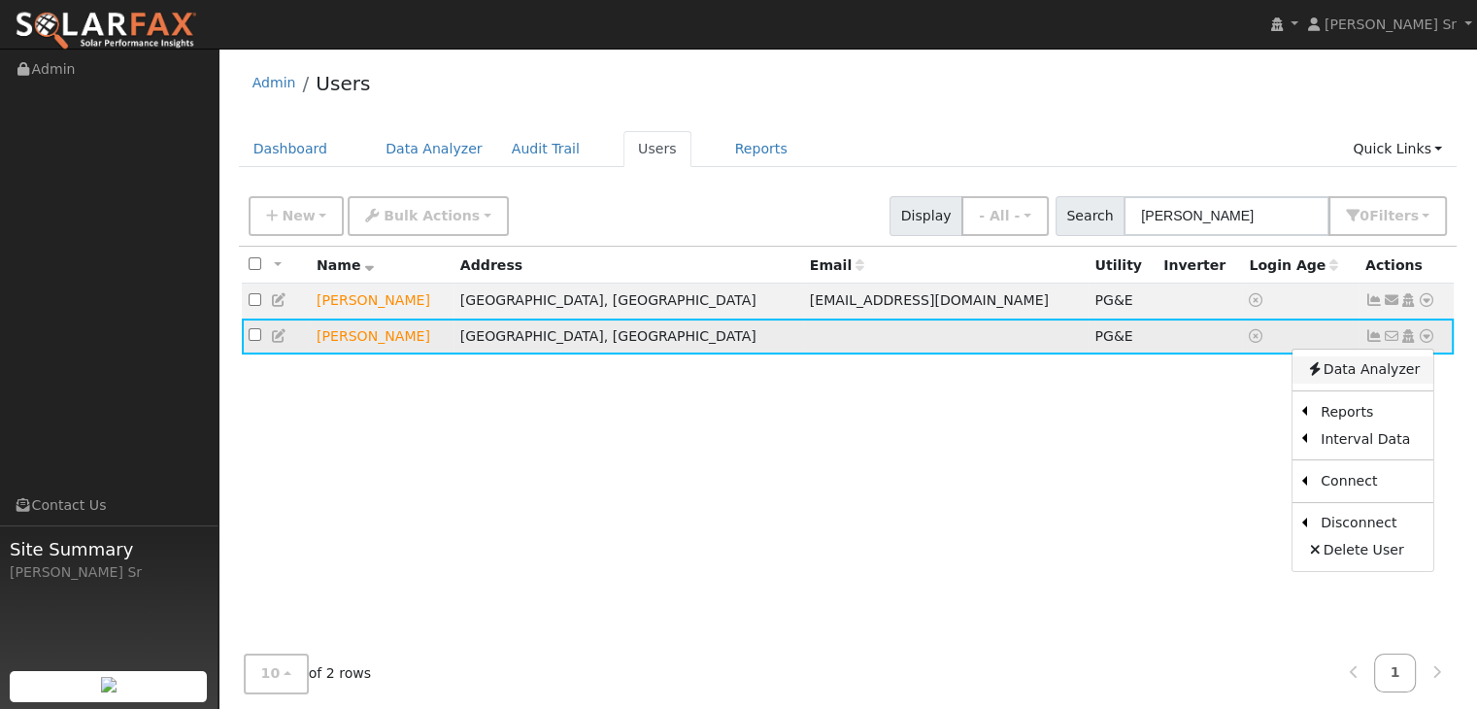
click at [1394, 370] on link "Data Analyzer" at bounding box center [1362, 369] width 141 height 27
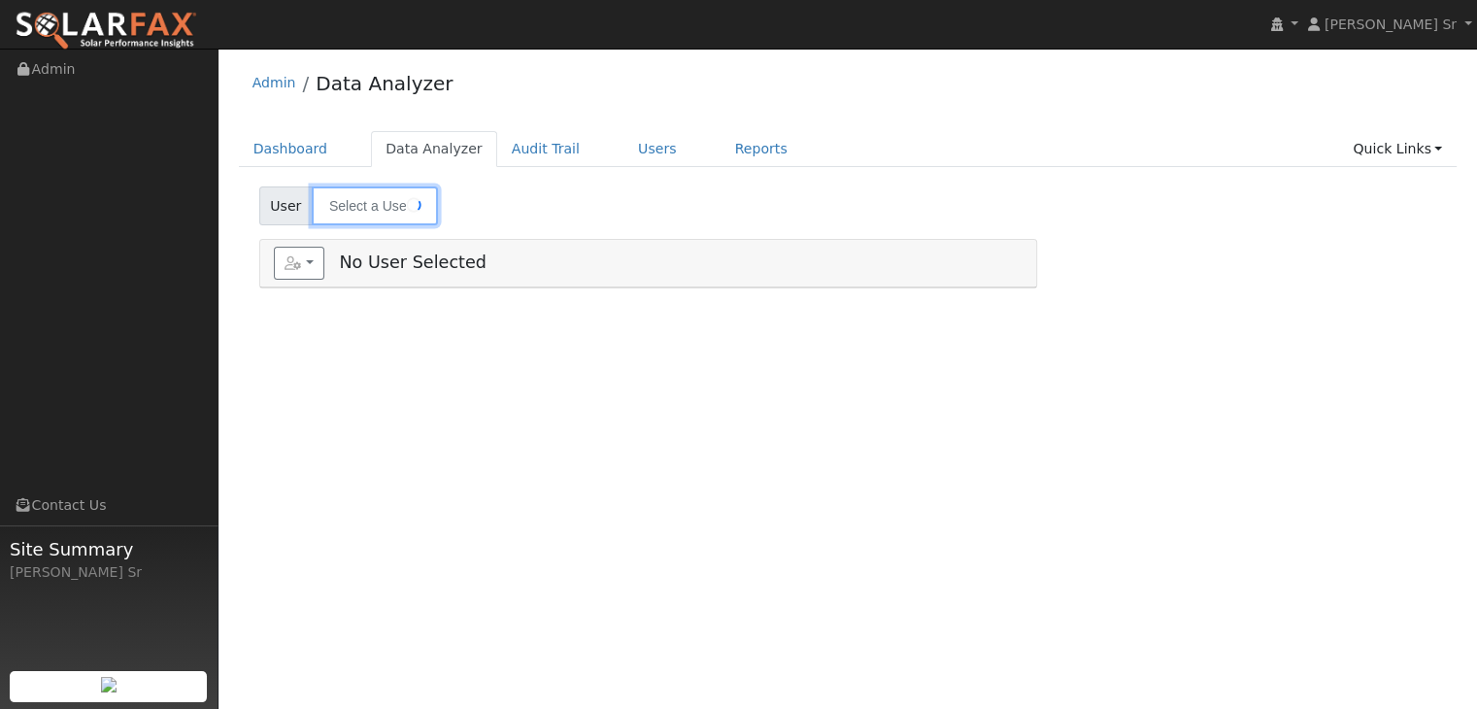
type input "[PERSON_NAME]"
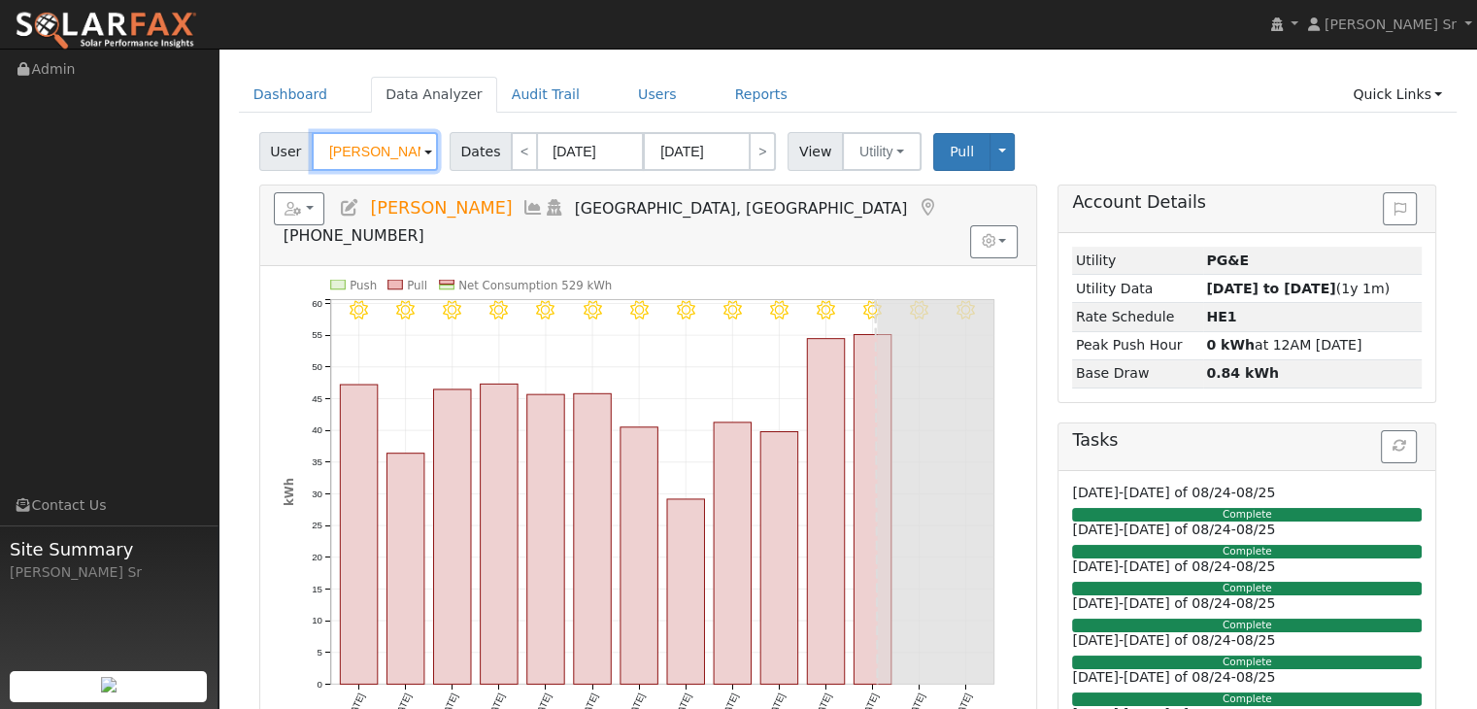
scroll to position [49, 0]
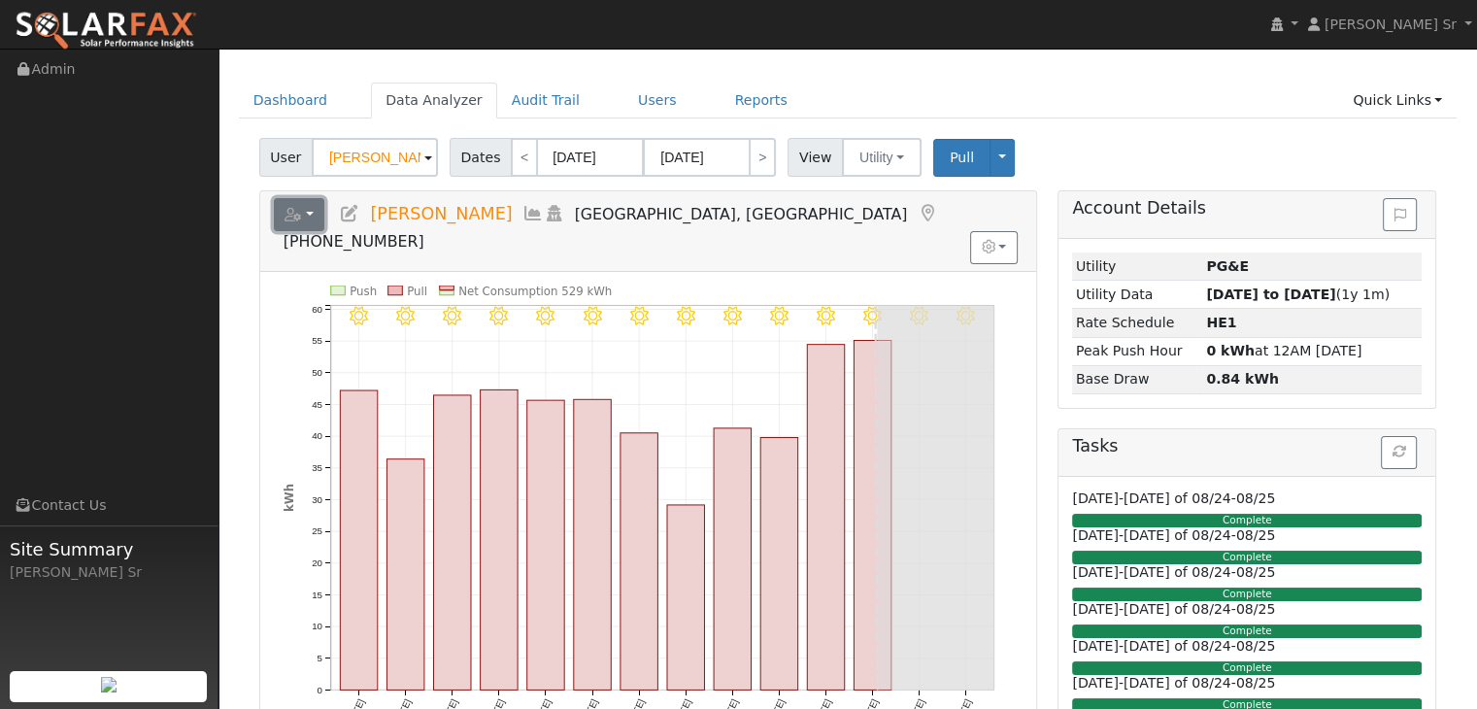
click at [305, 216] on button "button" at bounding box center [299, 214] width 51 height 33
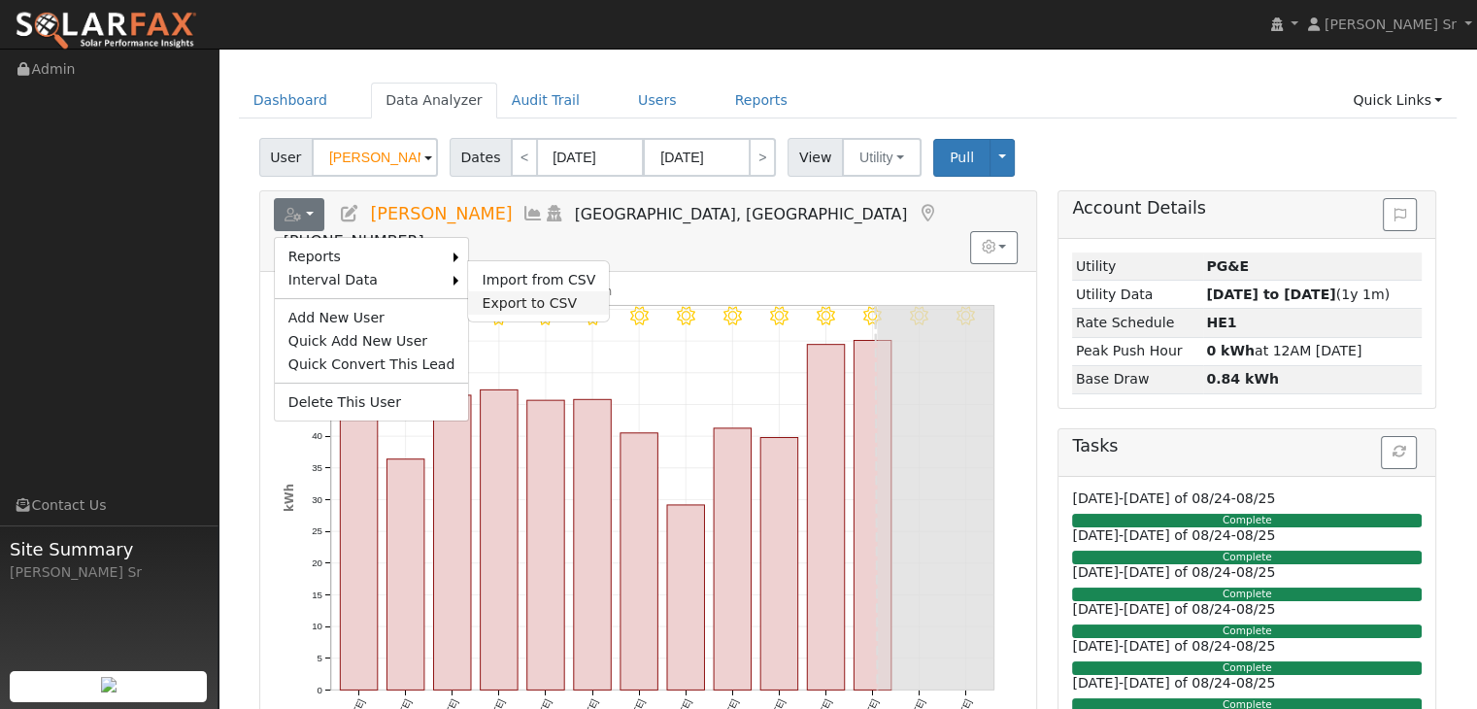
click at [500, 301] on link "Export to CSV" at bounding box center [538, 302] width 141 height 23
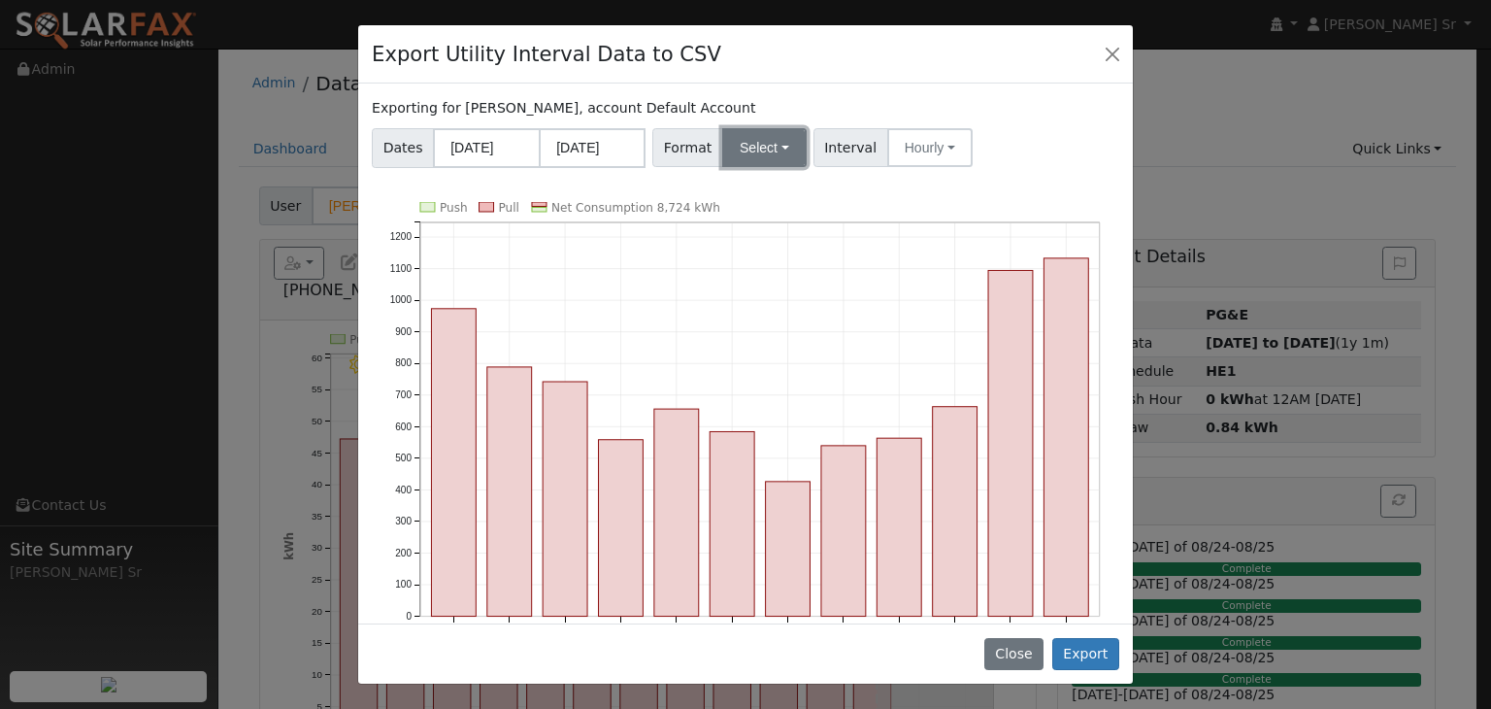
click at [781, 153] on button "Select" at bounding box center [764, 147] width 84 height 39
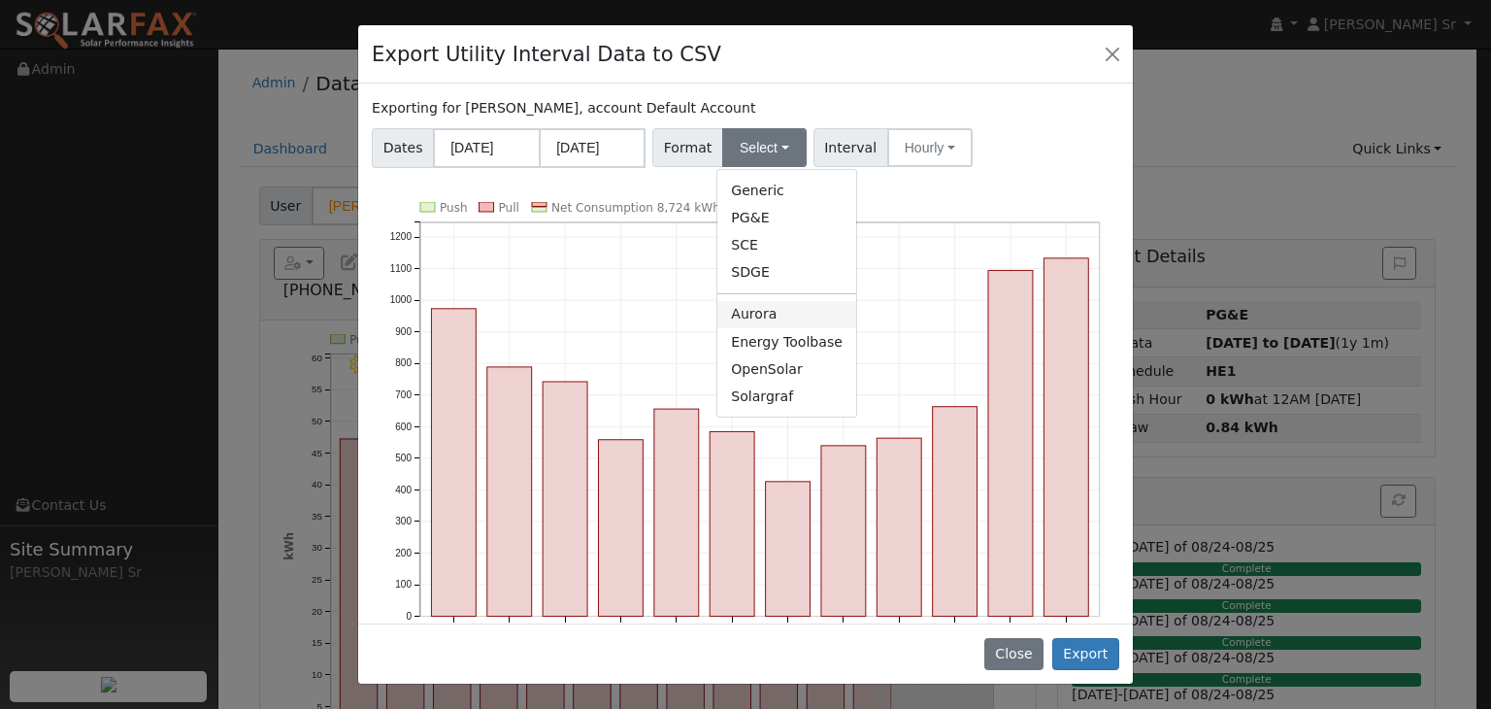
click at [753, 314] on link "Aurora" at bounding box center [786, 314] width 139 height 27
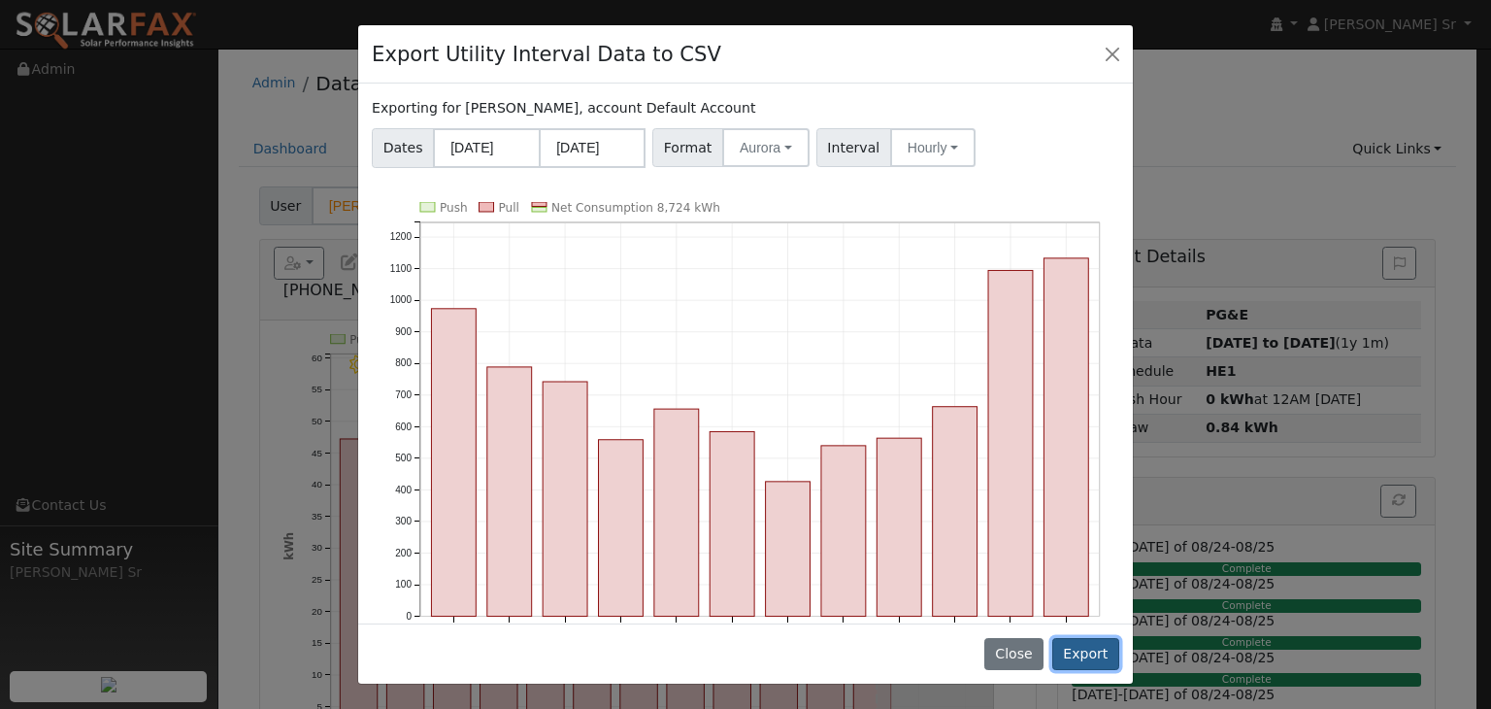
click at [1105, 646] on button "Export" at bounding box center [1085, 654] width 67 height 33
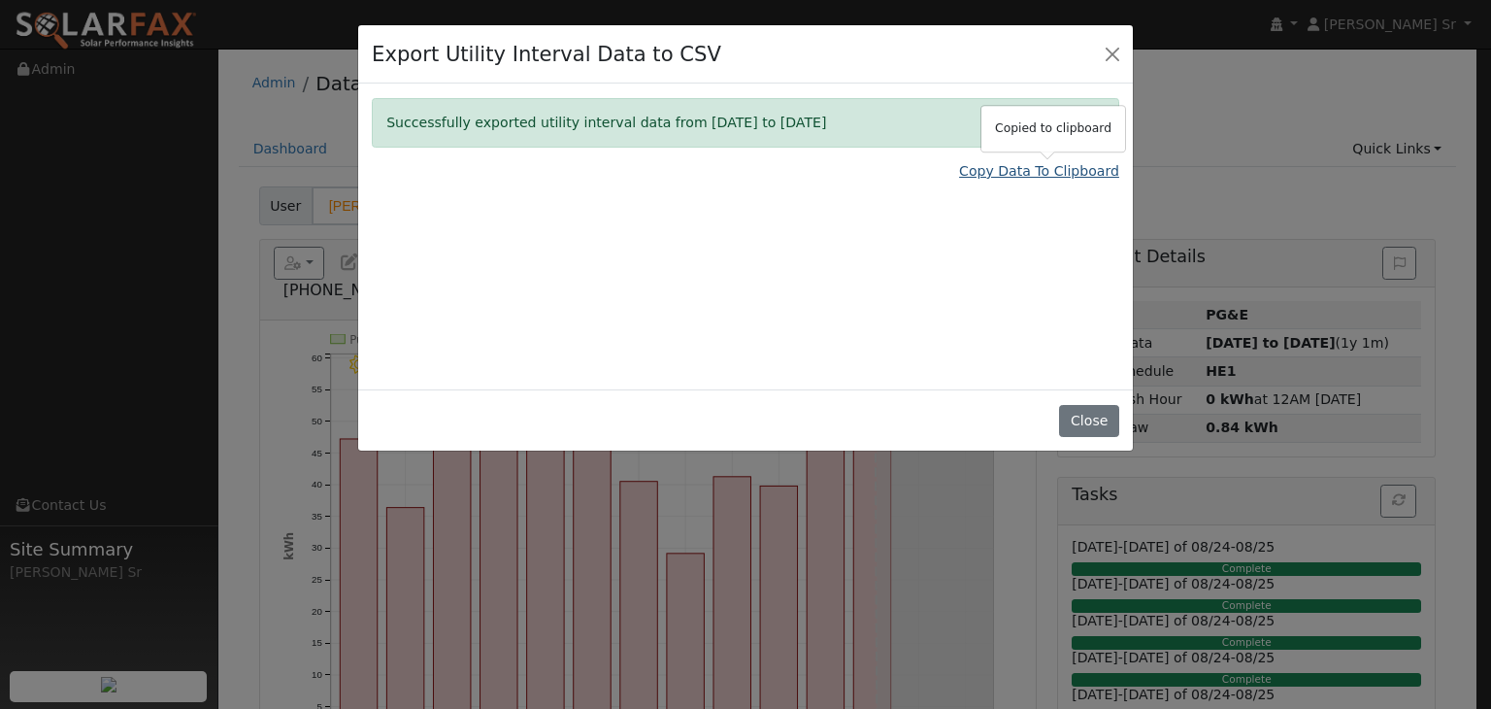
click at [1045, 171] on link "Copy Data To Clipboard" at bounding box center [1039, 171] width 160 height 20
click at [1111, 43] on button "Close" at bounding box center [1112, 53] width 27 height 27
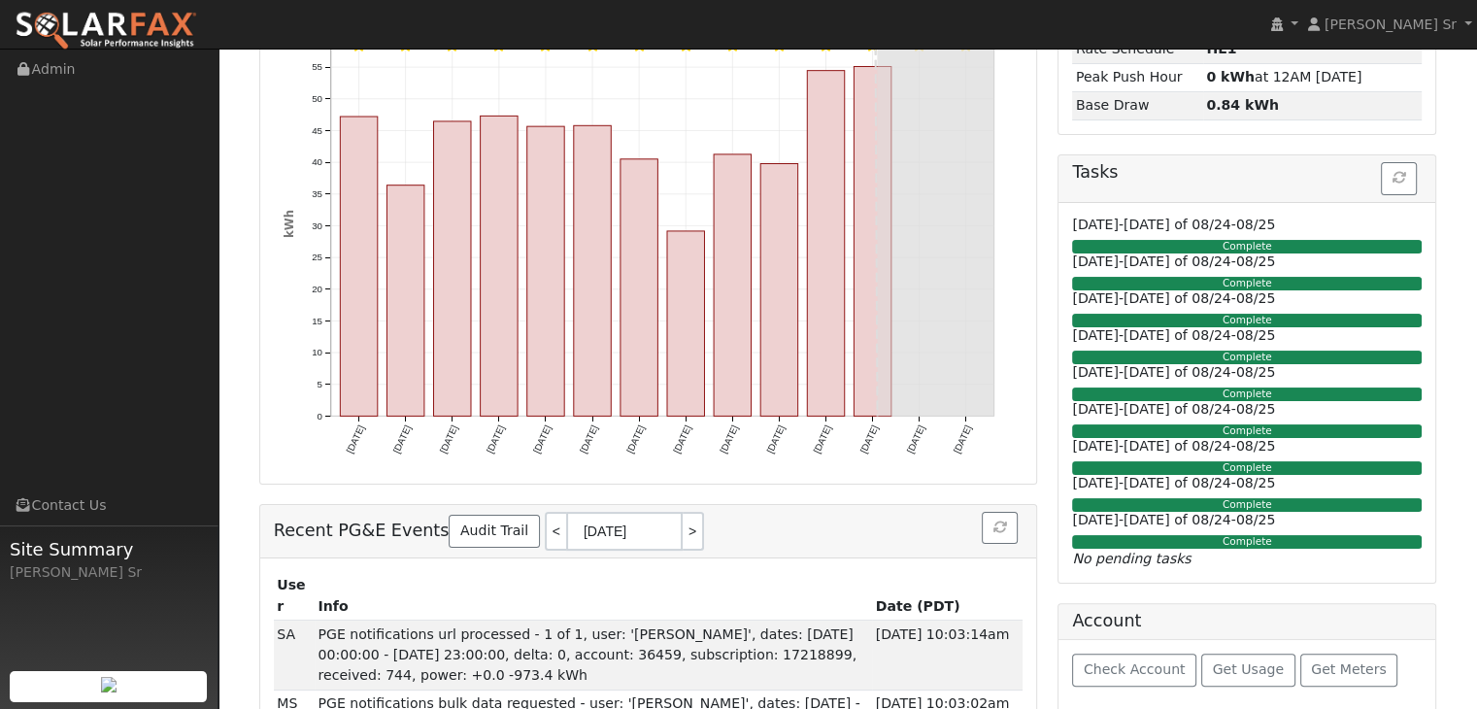
scroll to position [322, 0]
